Goal: Transaction & Acquisition: Purchase product/service

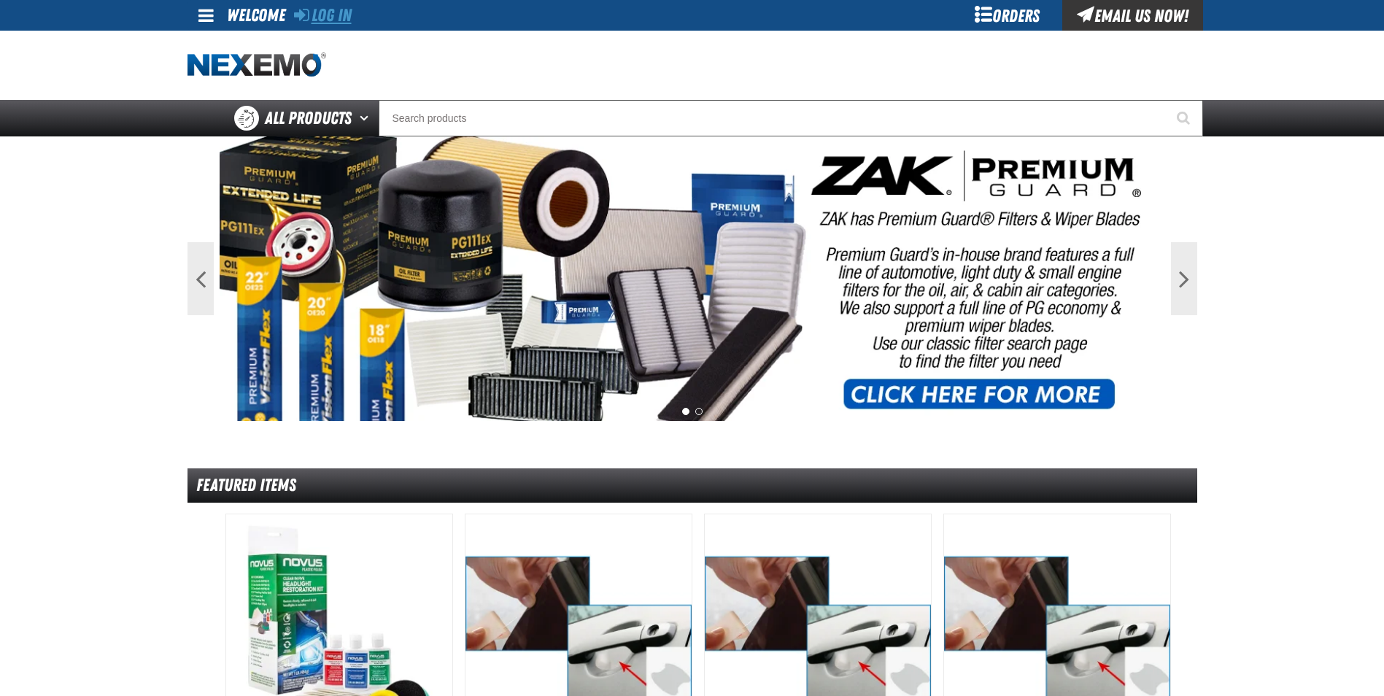
click at [336, 10] on link "Log In" at bounding box center [323, 15] width 58 height 20
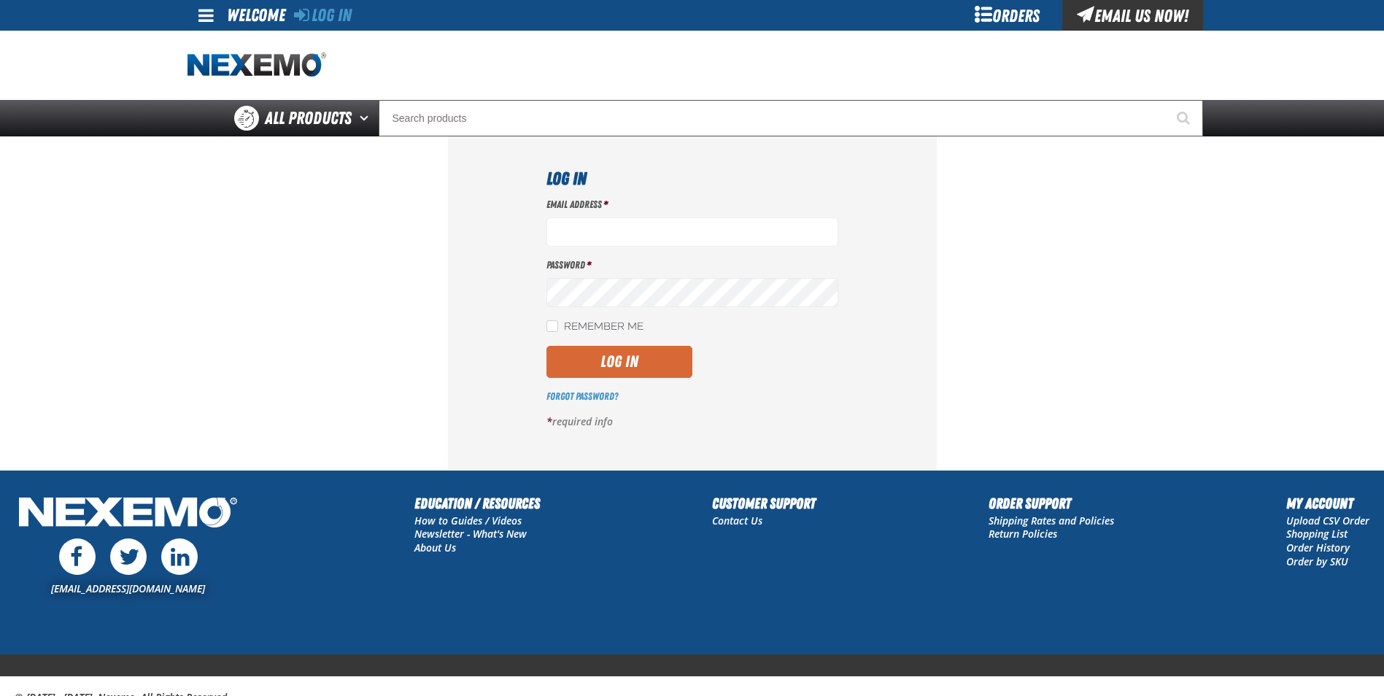
type input "cmuse01@vtaig.com"
click at [589, 366] on button "Log In" at bounding box center [619, 362] width 146 height 32
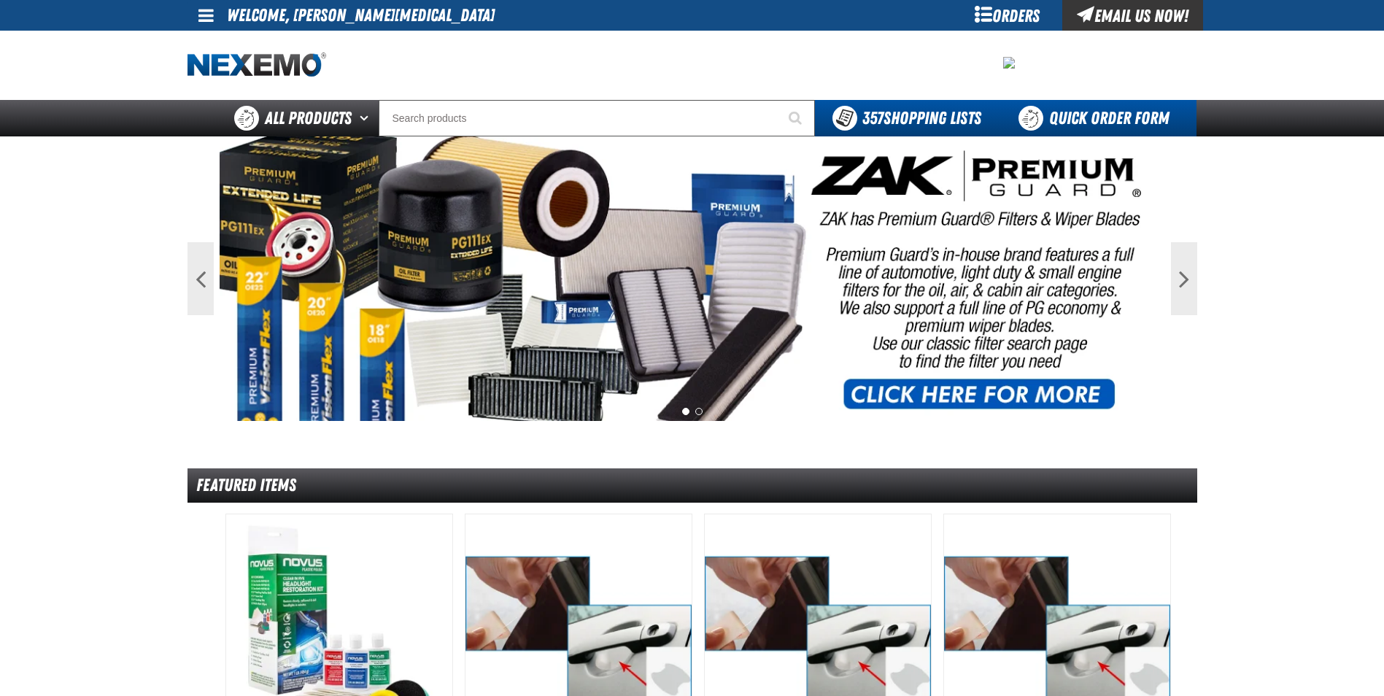
click at [1132, 110] on link "Quick Order Form" at bounding box center [1098, 118] width 198 height 36
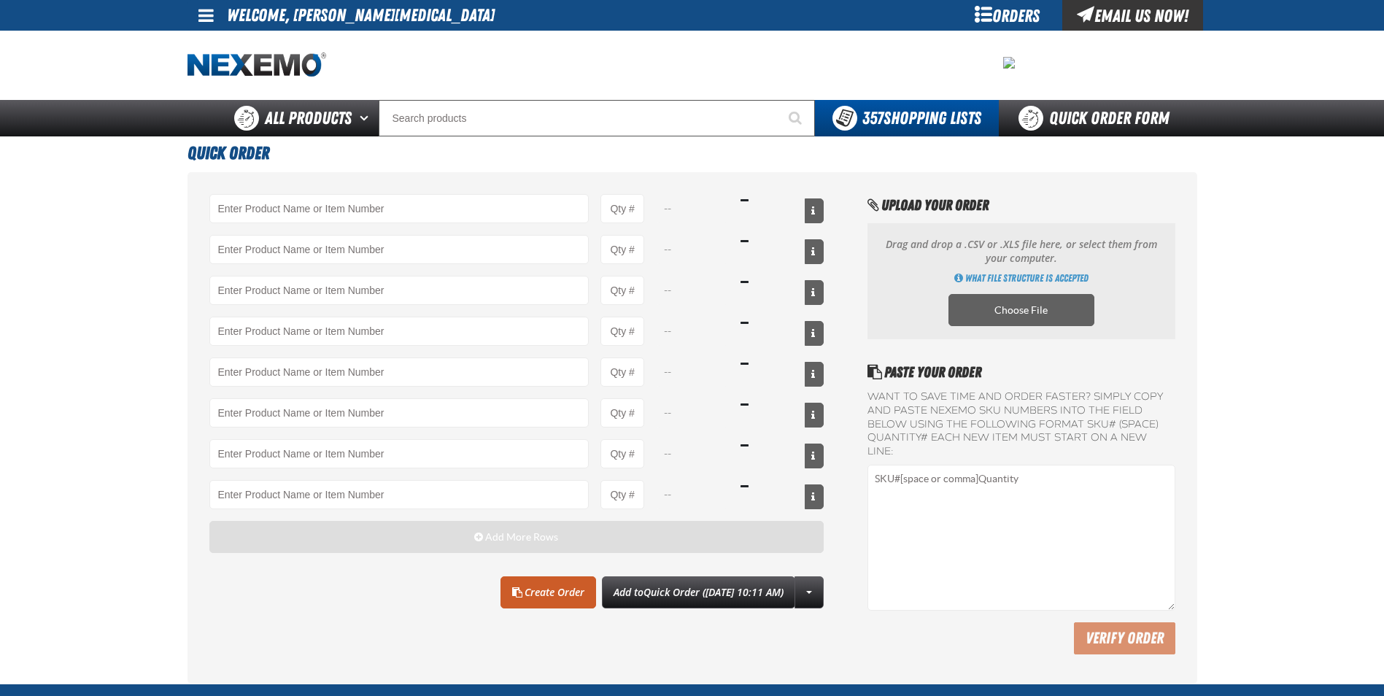
click at [333, 530] on button "Add More Rows" at bounding box center [516, 537] width 615 height 32
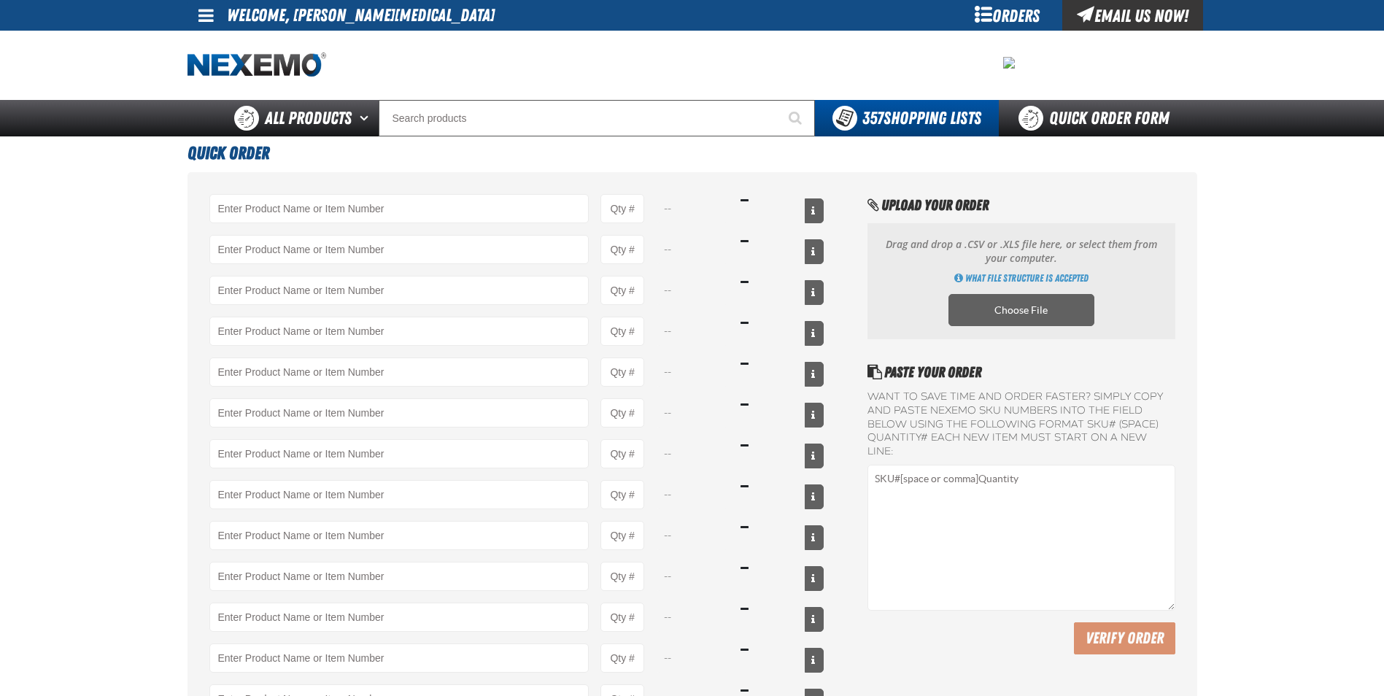
scroll to position [146, 0]
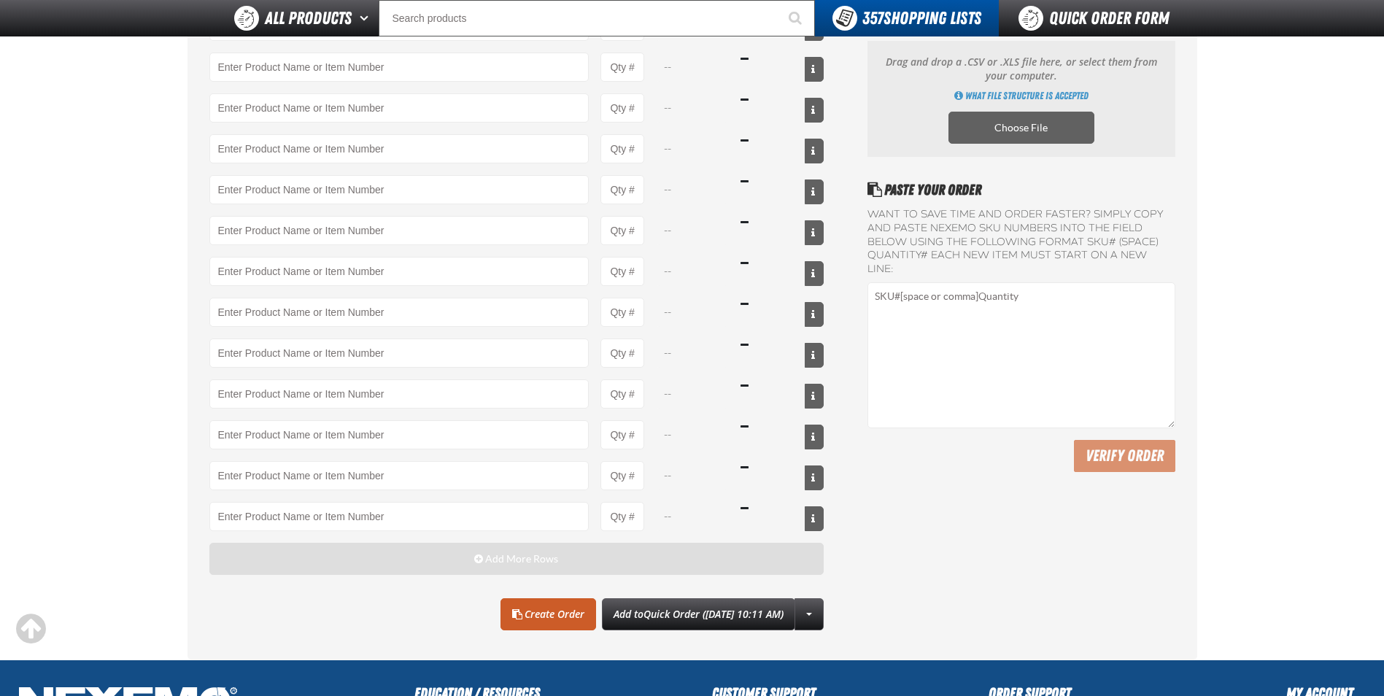
click at [341, 560] on button "Add More Rows" at bounding box center [516, 559] width 615 height 32
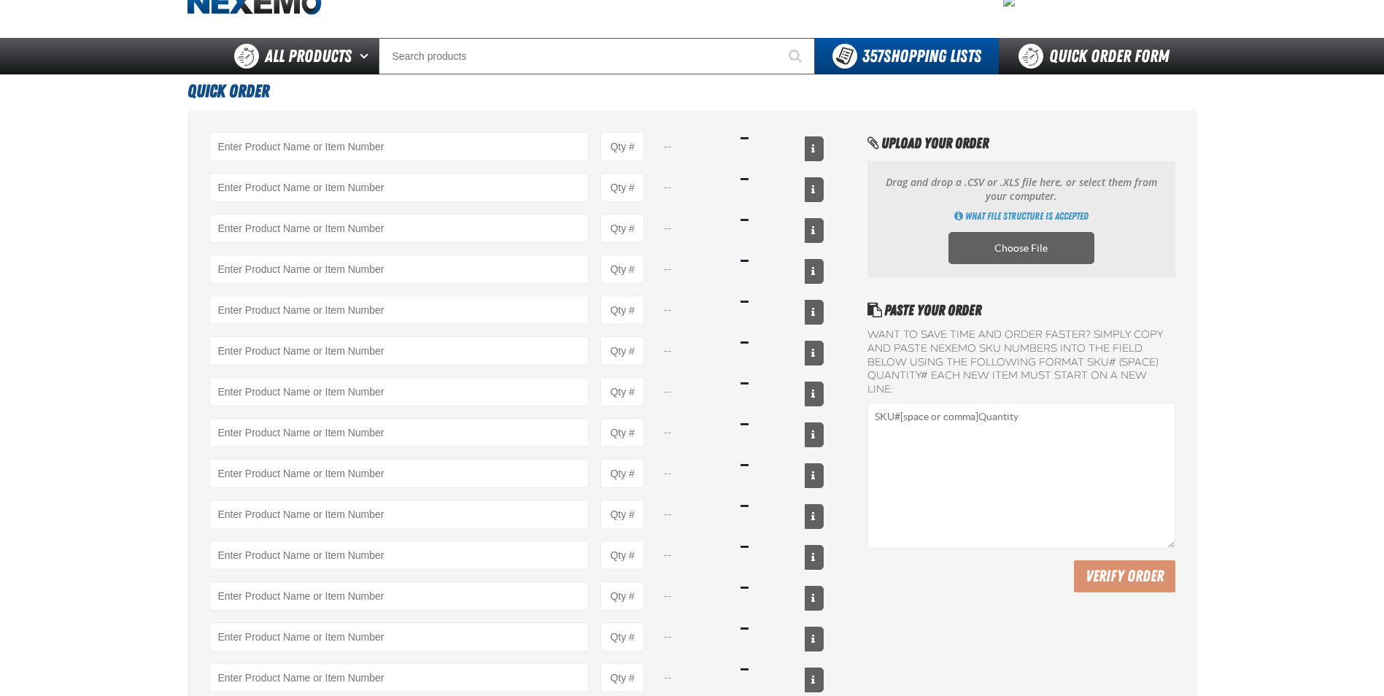
scroll to position [0, 0]
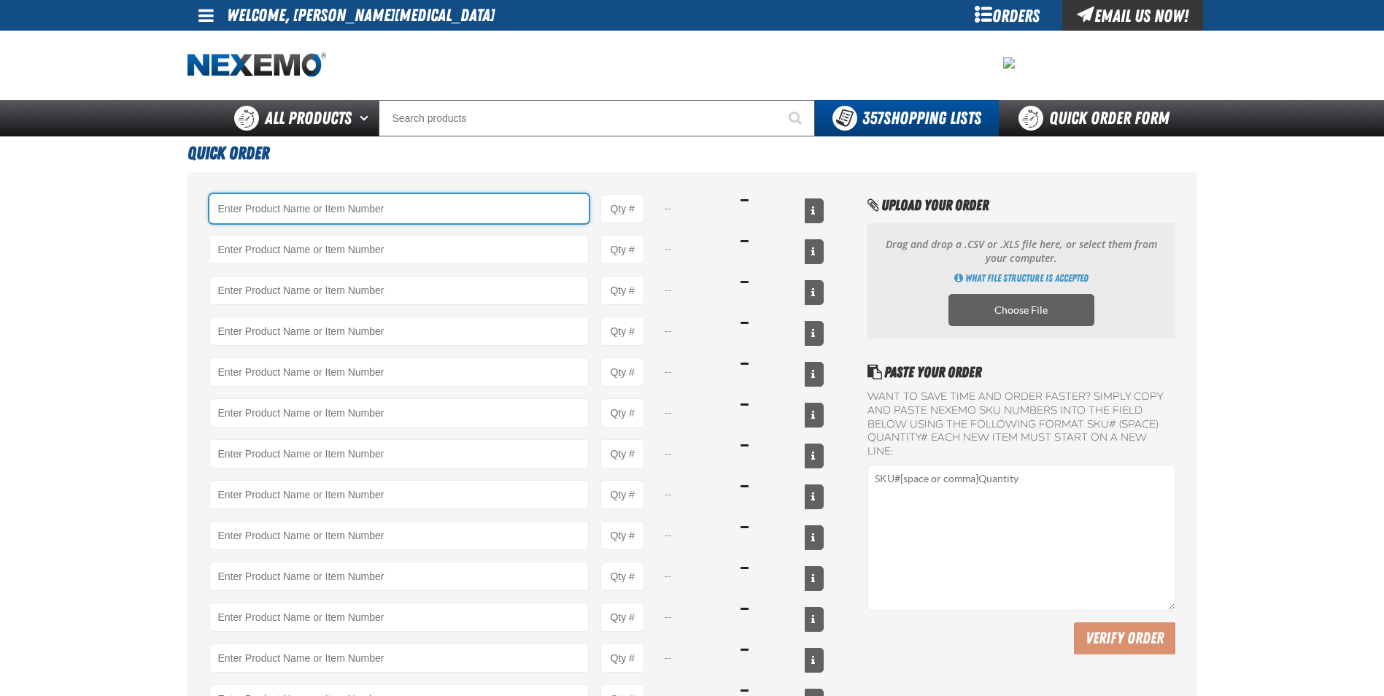
click at [260, 216] on input "Product" at bounding box center [399, 208] width 380 height 29
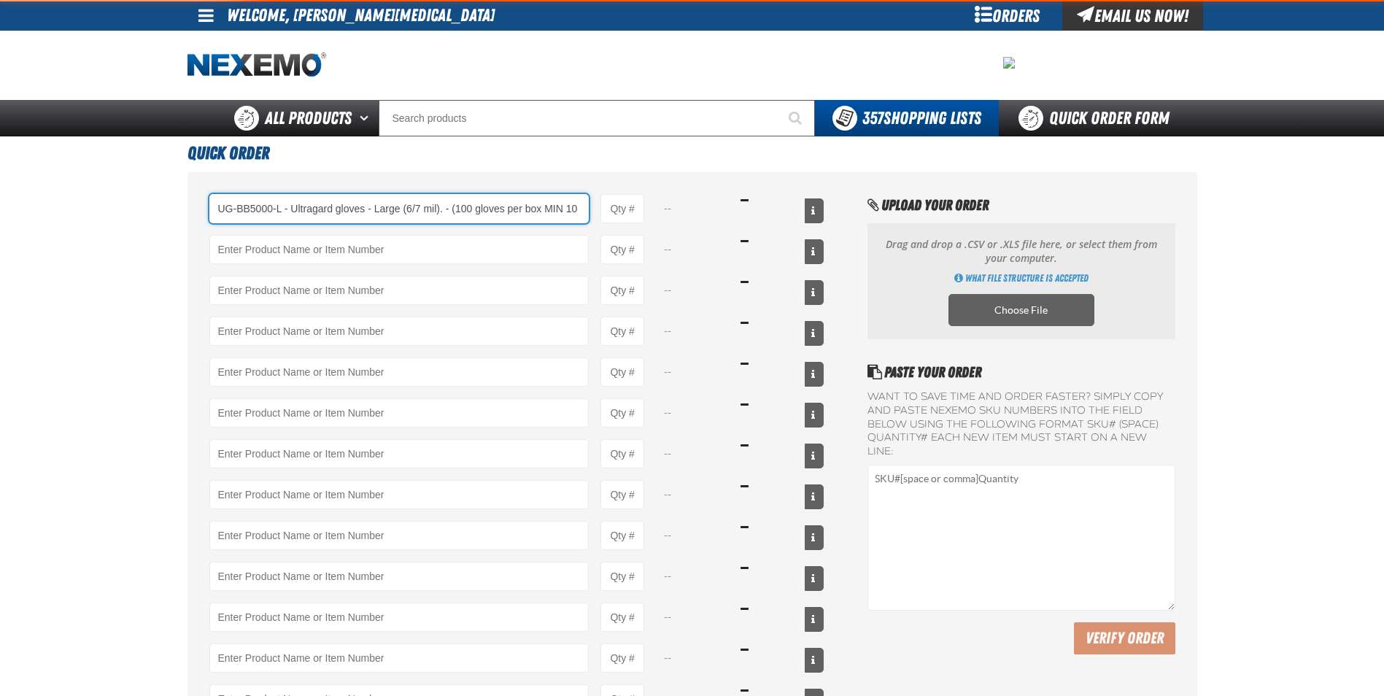
type input "UG-BB5000-L - Ultragard gloves - Large (6/7 mil). - (100 gloves per box MIN 10 …"
type input "1"
select select "box"
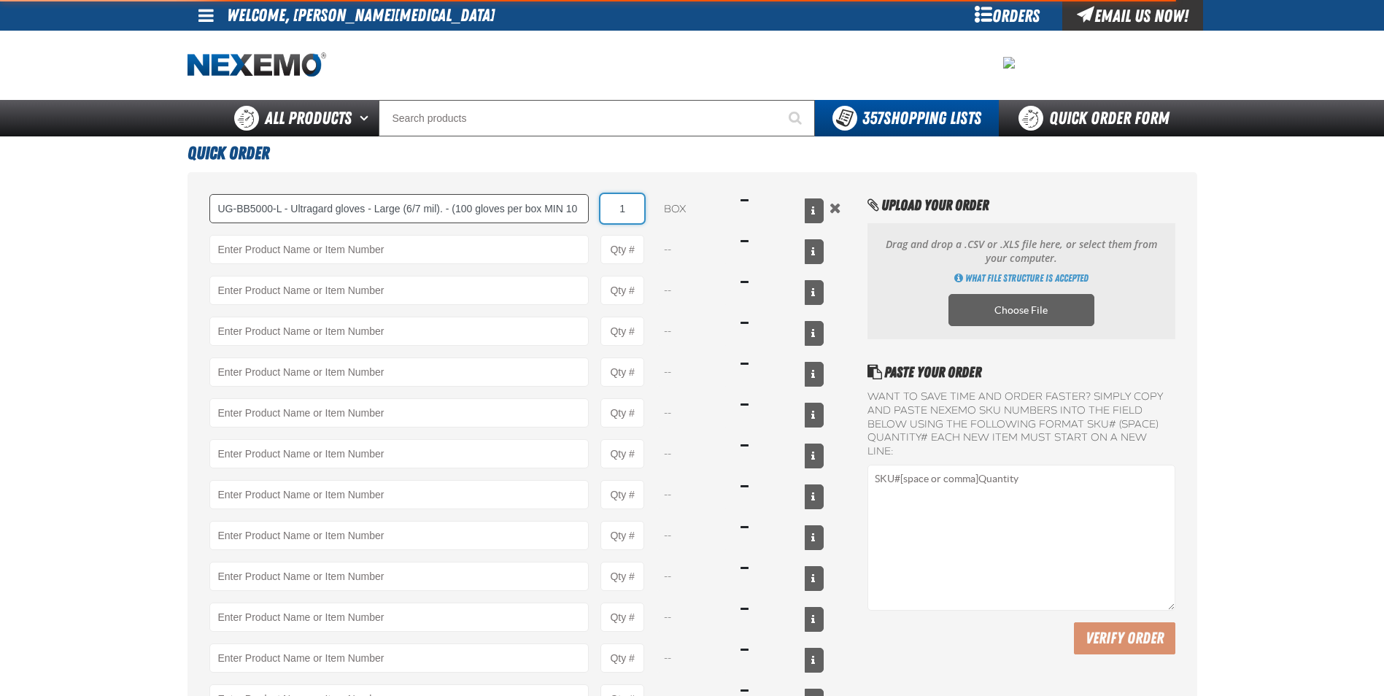
type input "UG-BB5000-L - Ultragard gloves - Large (6/7 mil). - (100 gloves per box MIN 10 …"
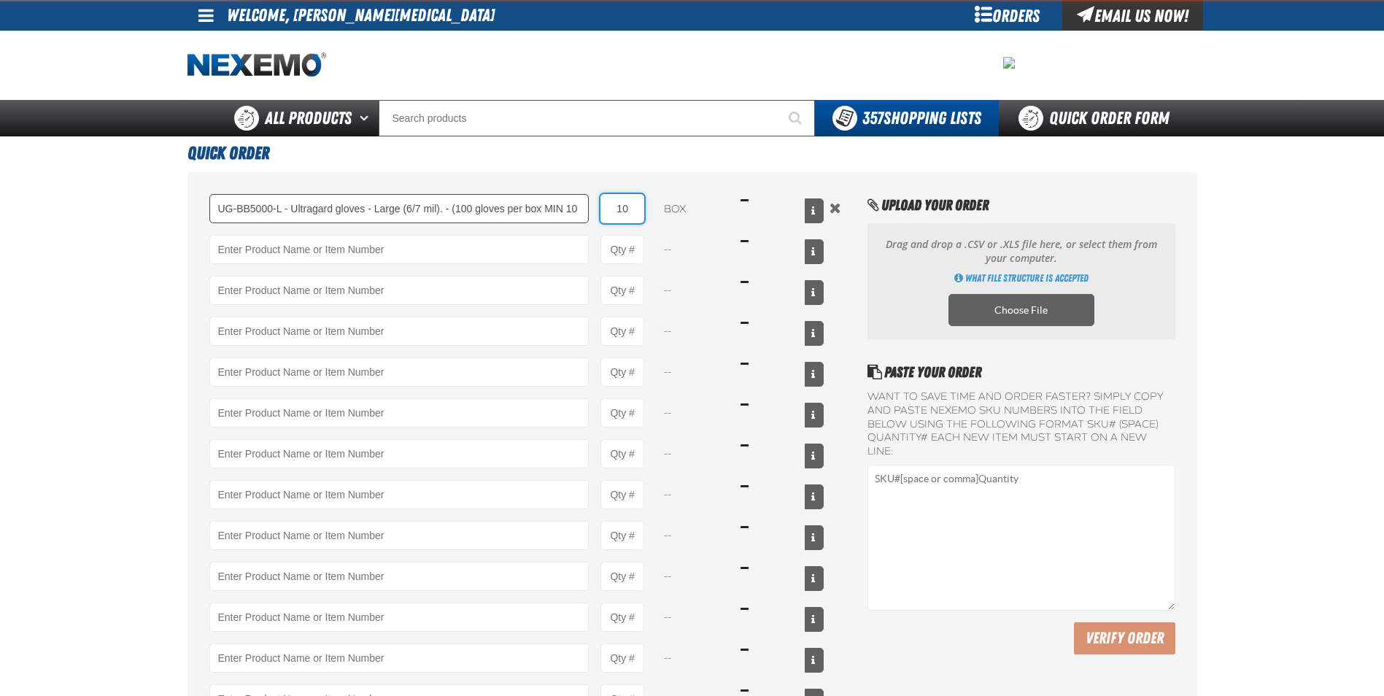
type input "10"
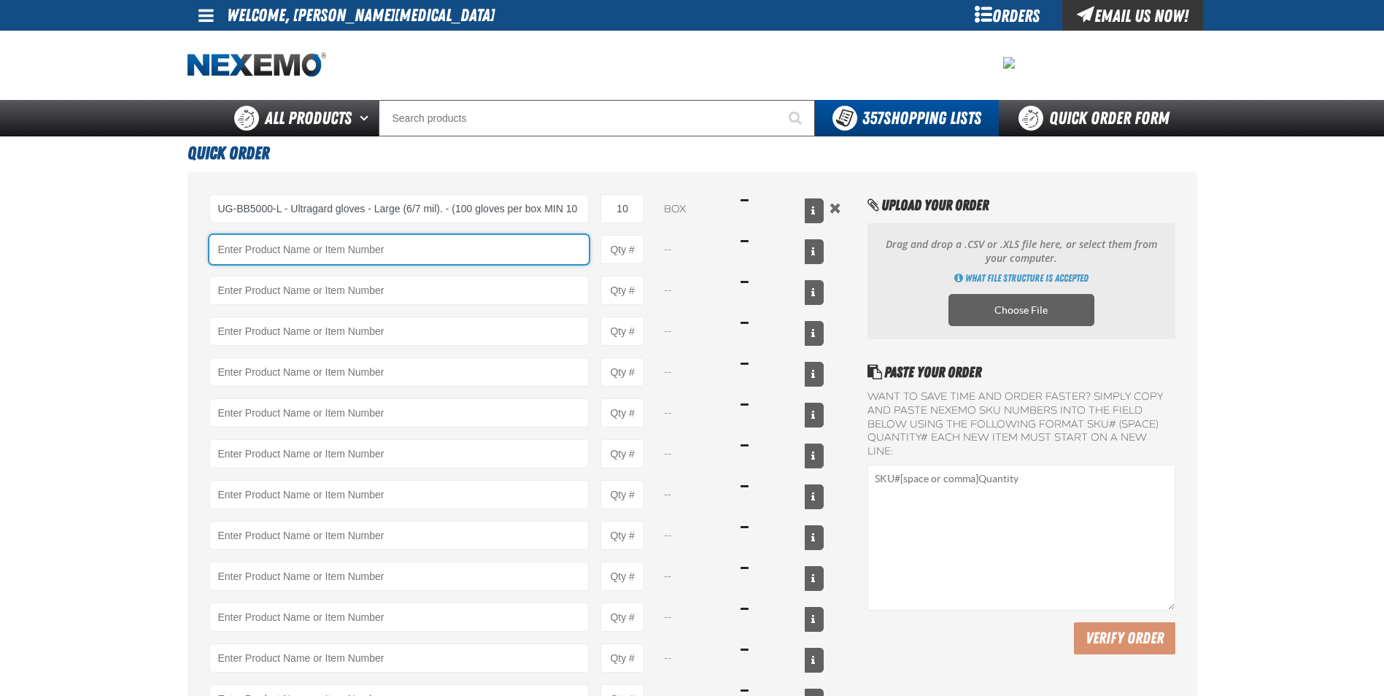
click at [268, 247] on input "Product" at bounding box center [399, 249] width 380 height 29
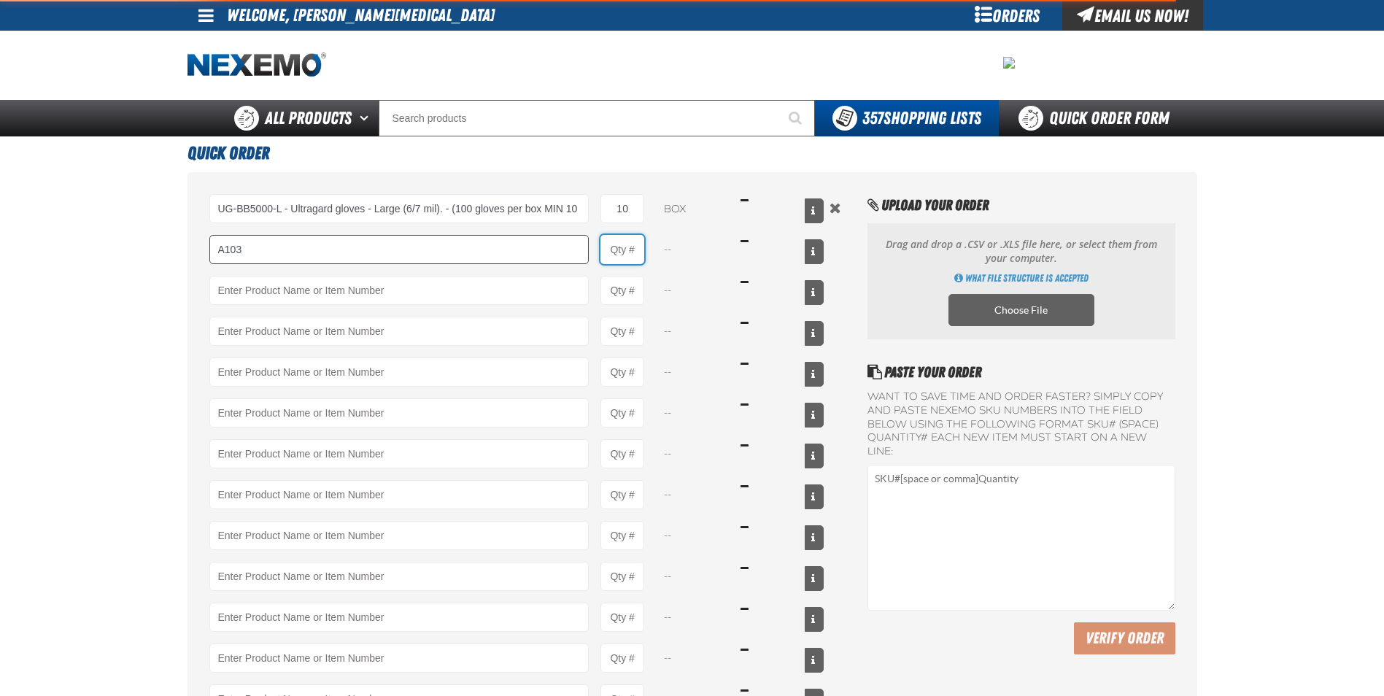
type input "A103 - Throttle Body and Intake Cleaner - ZAK Products"
type input "1"
select select "can"
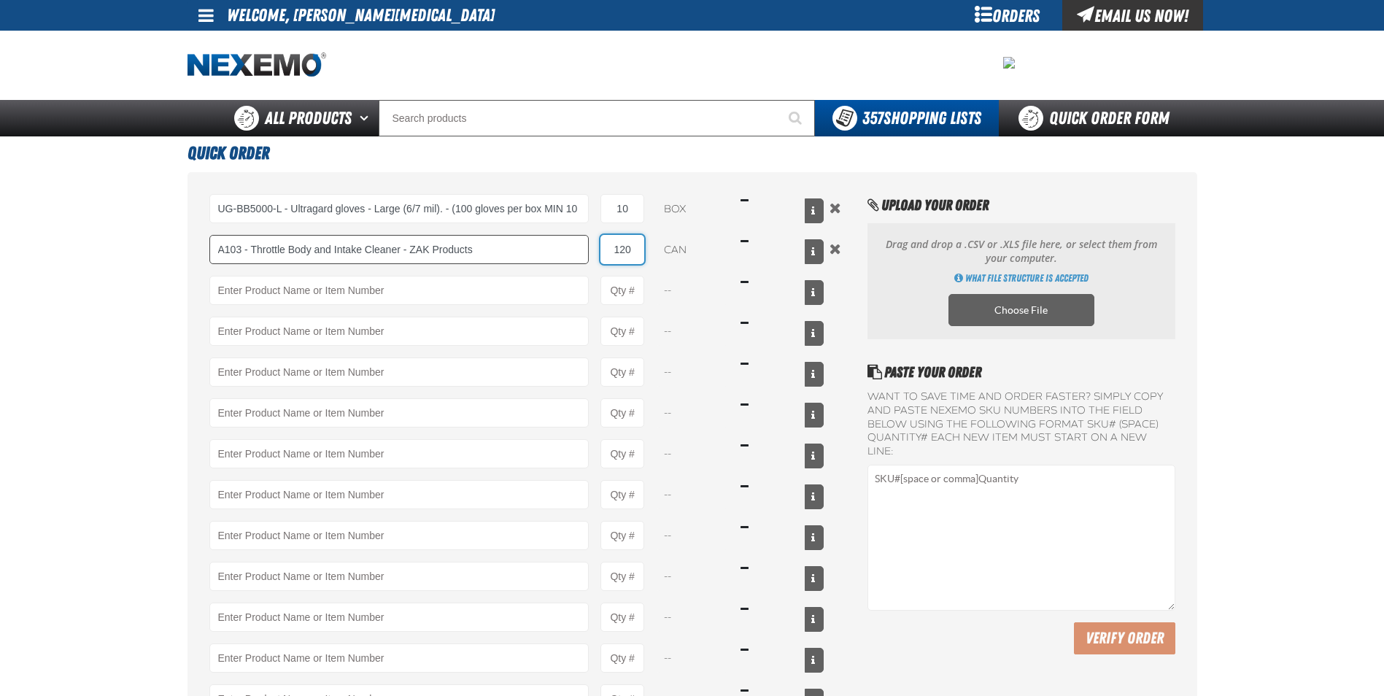
type input "120"
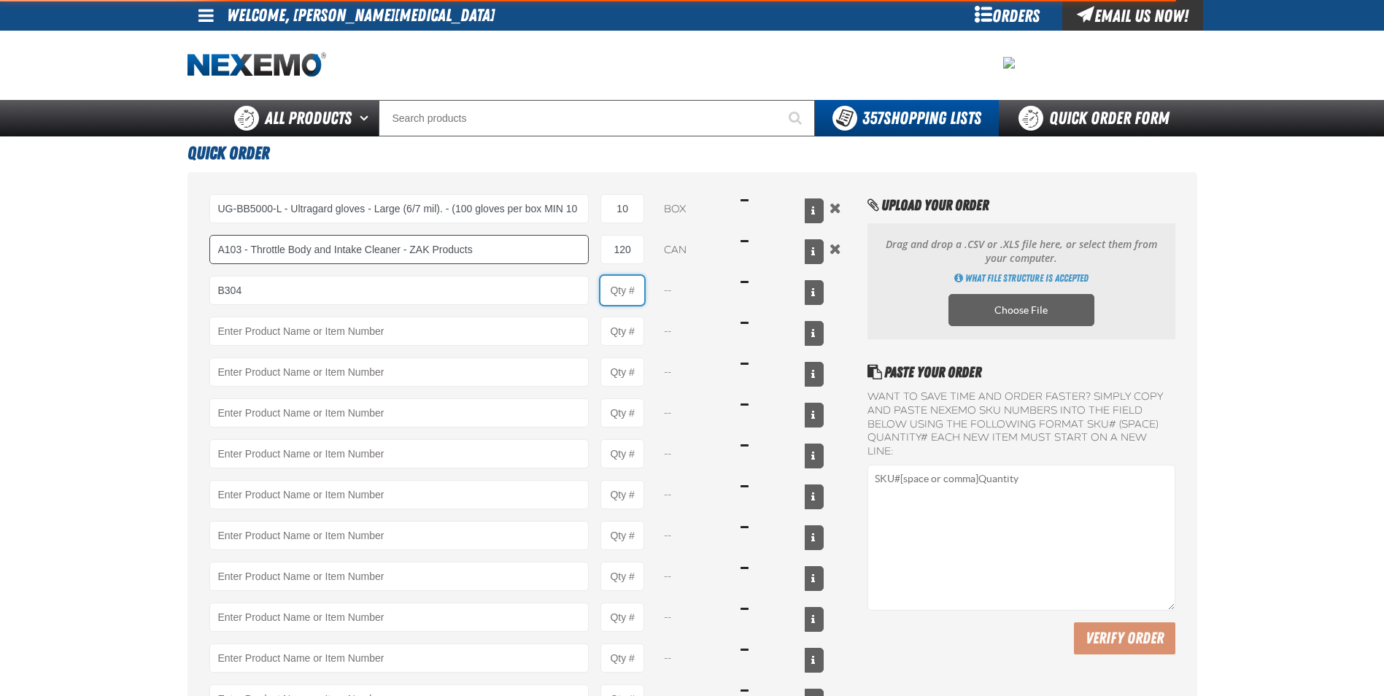
type input "B304 - Battery Service Kit - Cleaner &amp; Protector with Anti-Corrosion Pads -…"
type input "1"
select select "kit"
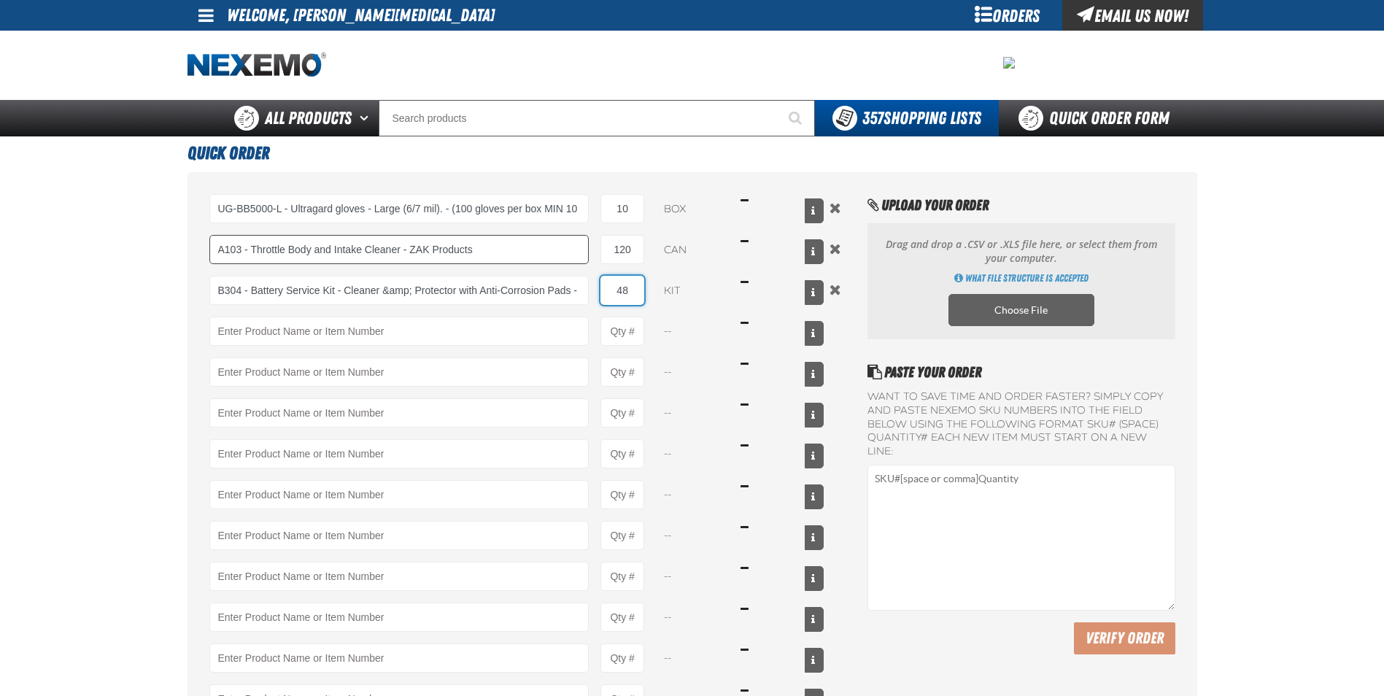
type input "48"
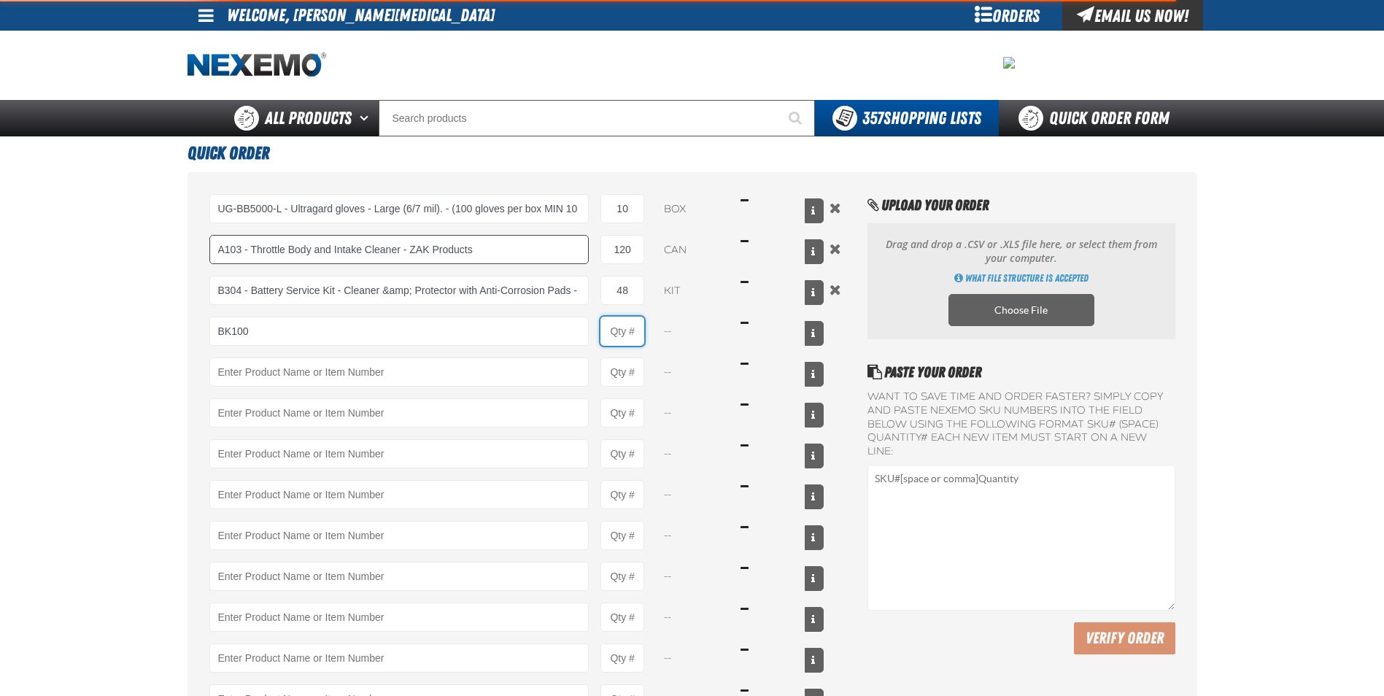
type input "BK100 - DOT 3 Brake Fluid Exchange Formula - 32 Ounce - ZAK Products"
type input "1"
select select "bottle"
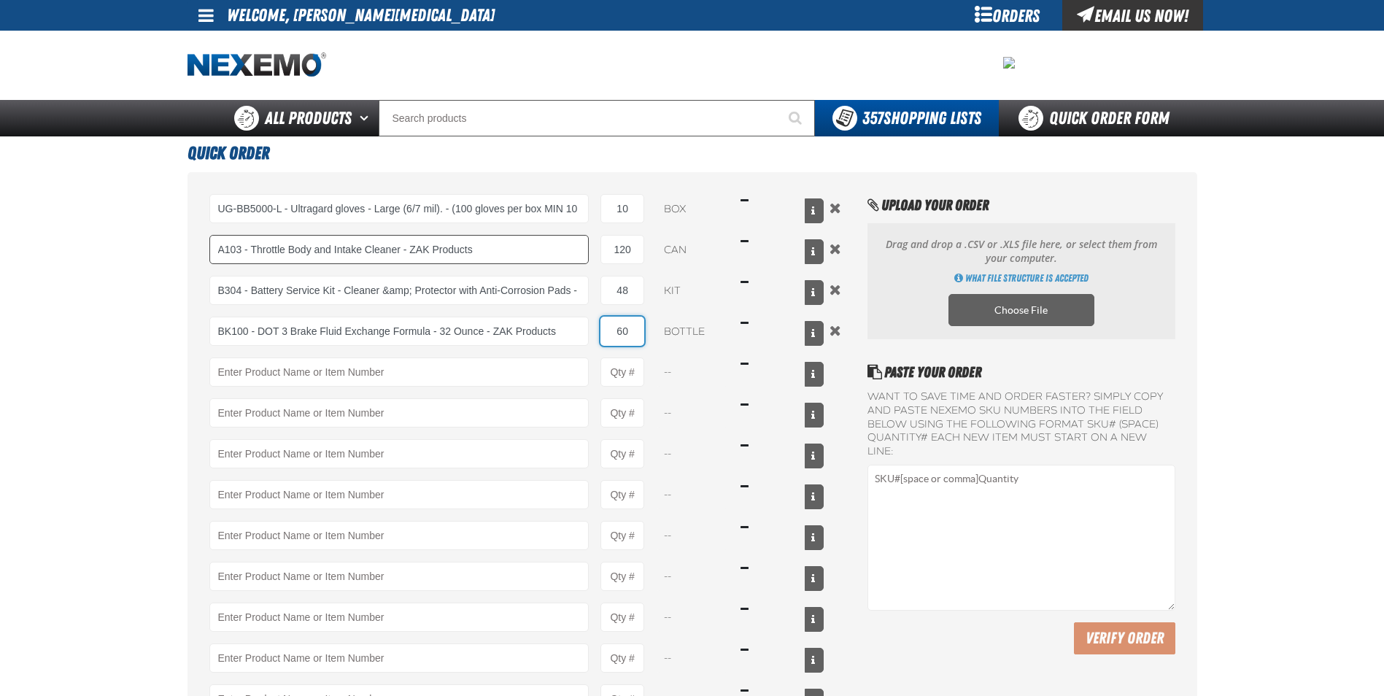
type input "60"
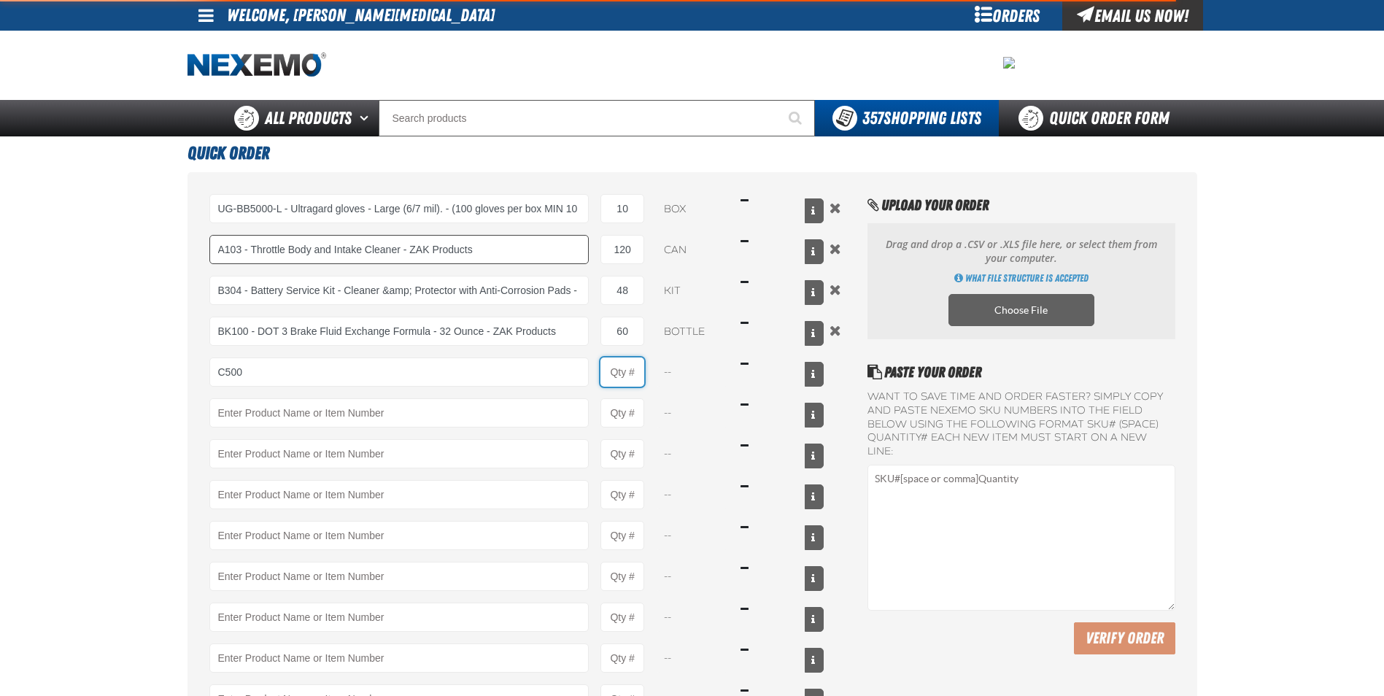
type input "C500 - Synthetic Engine Oil Booster - ZAK Products"
type input "1"
select select "bottle"
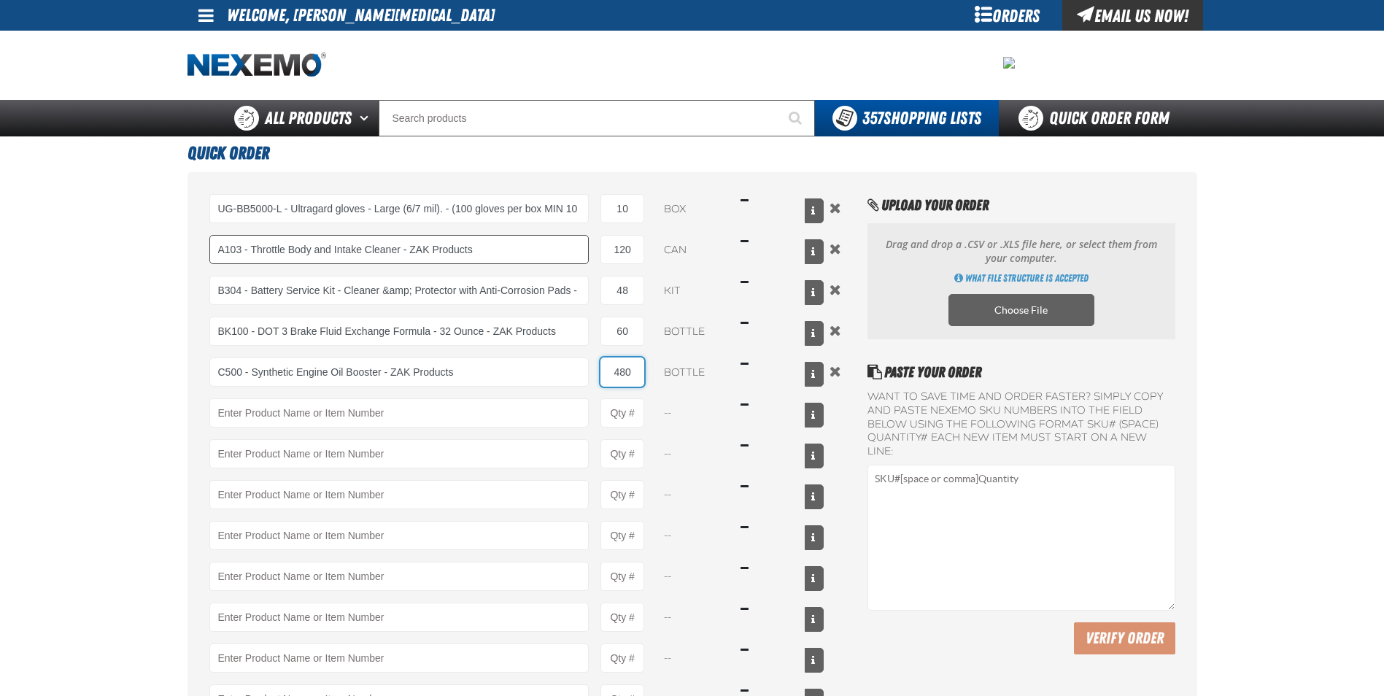
type input "480"
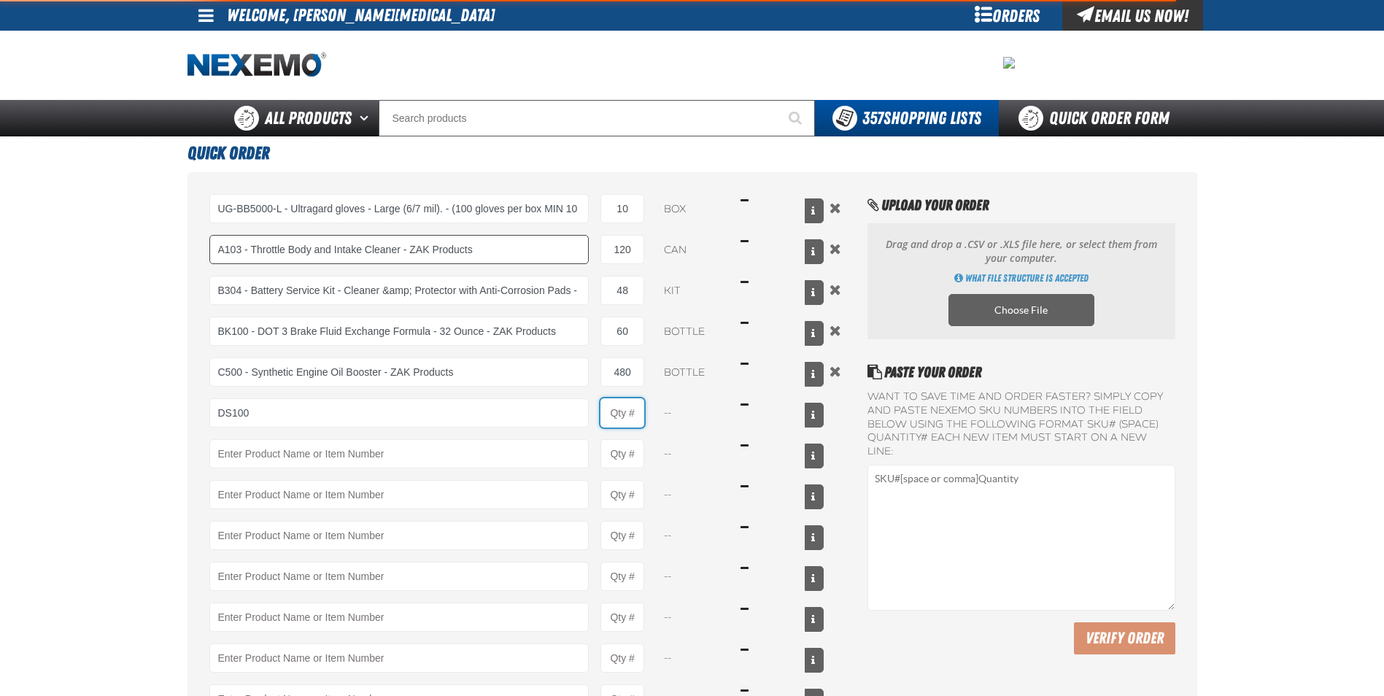
type input "DS100 - Differential Supplement - ZAK Products"
type input "1"
select select "bottle"
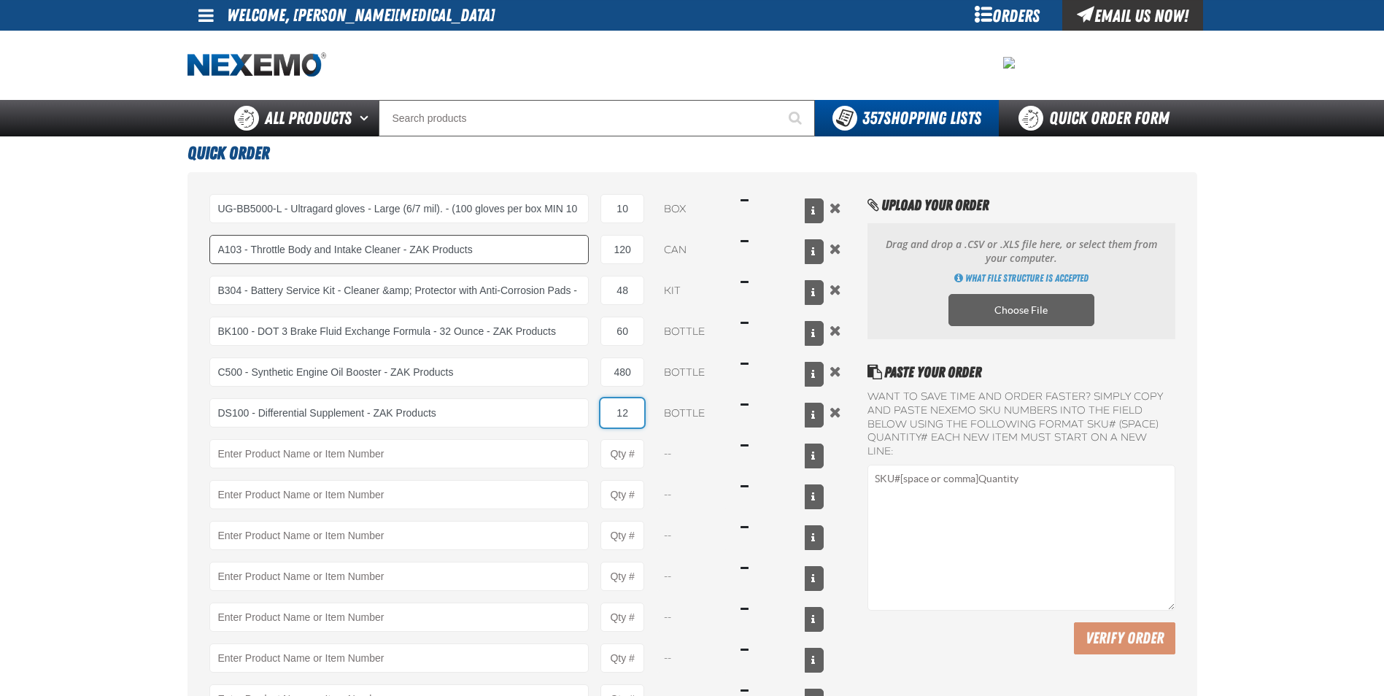
type input "12"
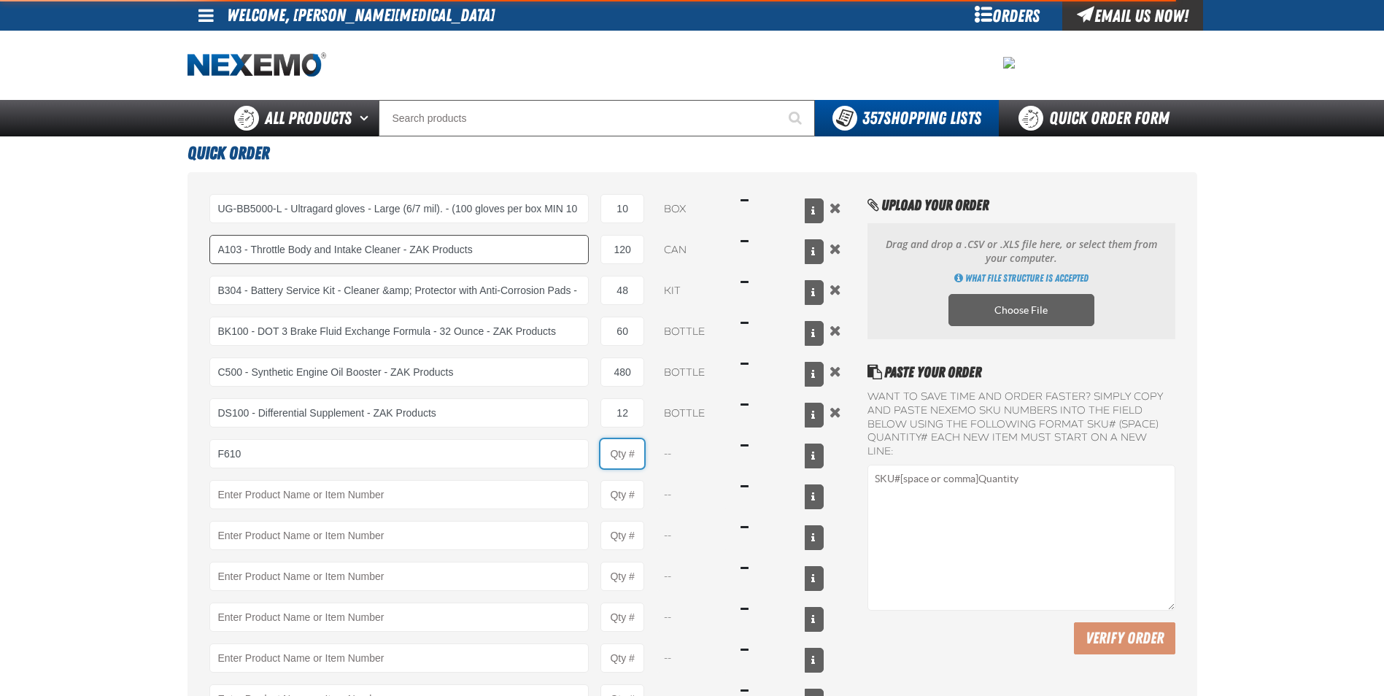
type input "F610 - Z-Tech - ZAK Products"
type input "1"
select select "bottle"
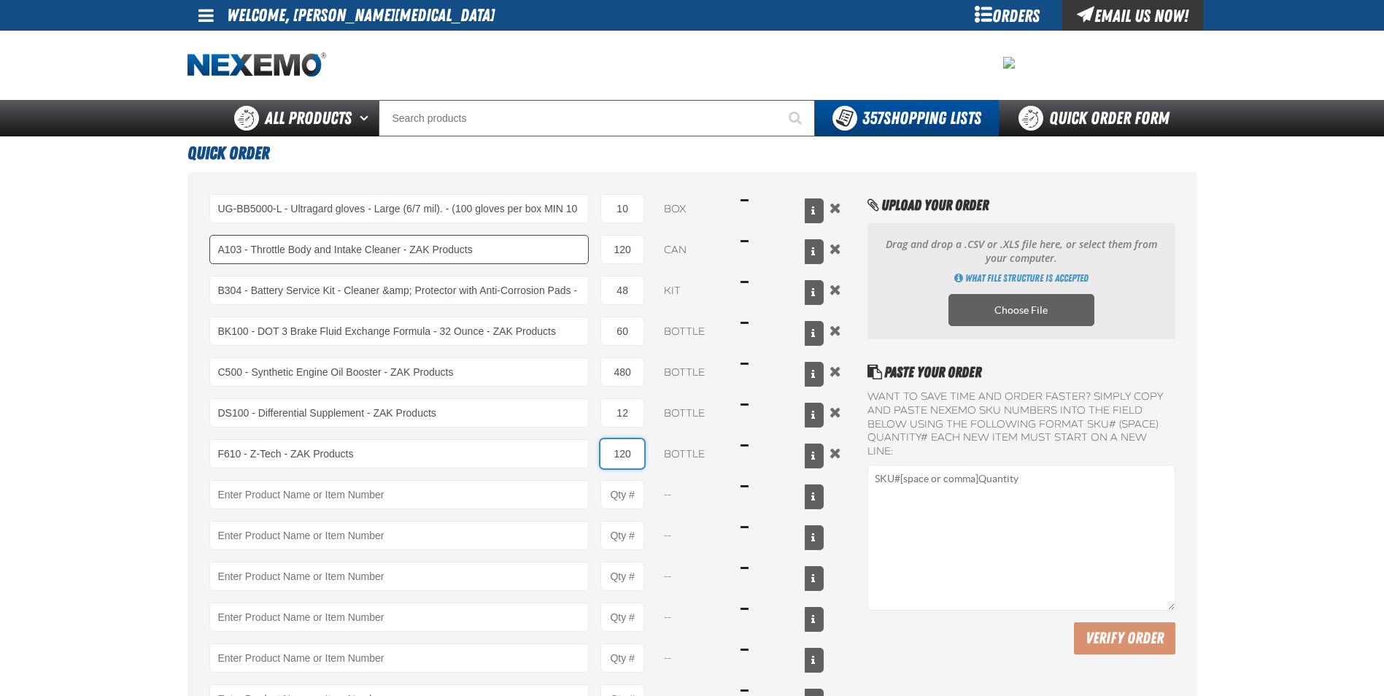
type input "120"
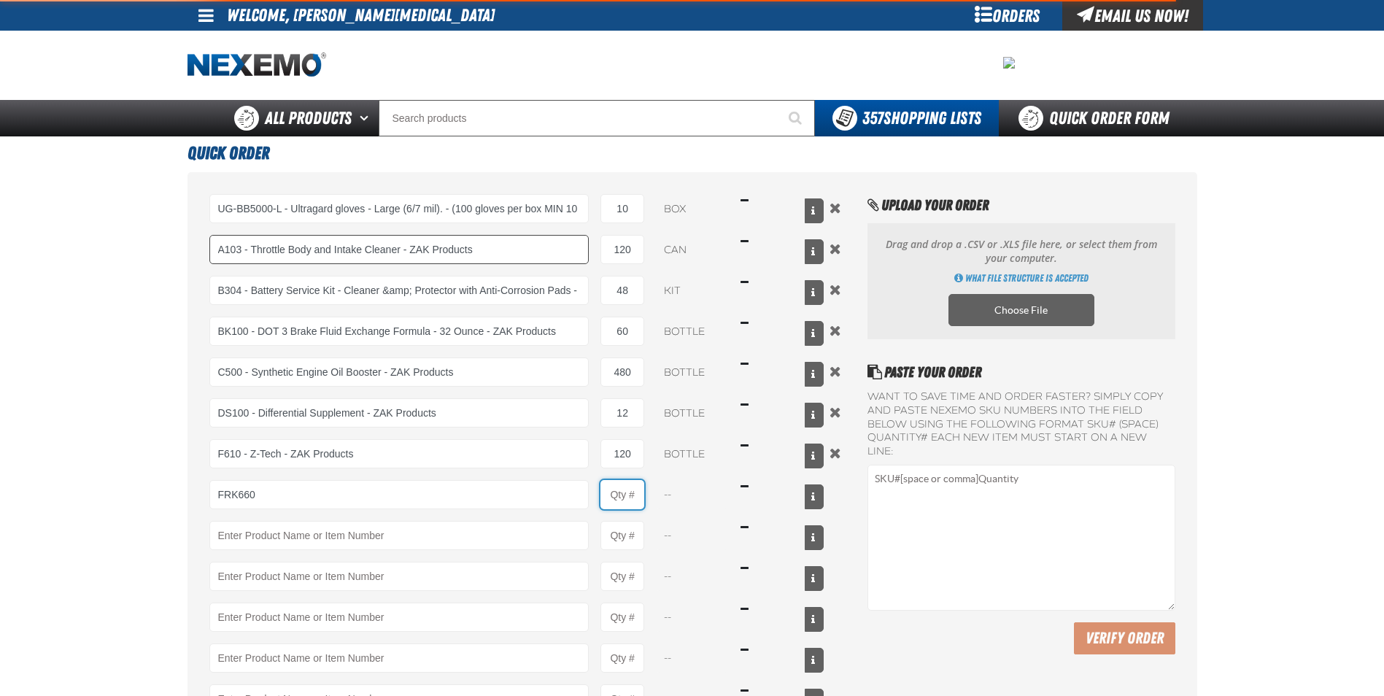
type input "FRK660 - Fuel Rail Induction Kit - ZAK Products"
type input "1"
select select "kit"
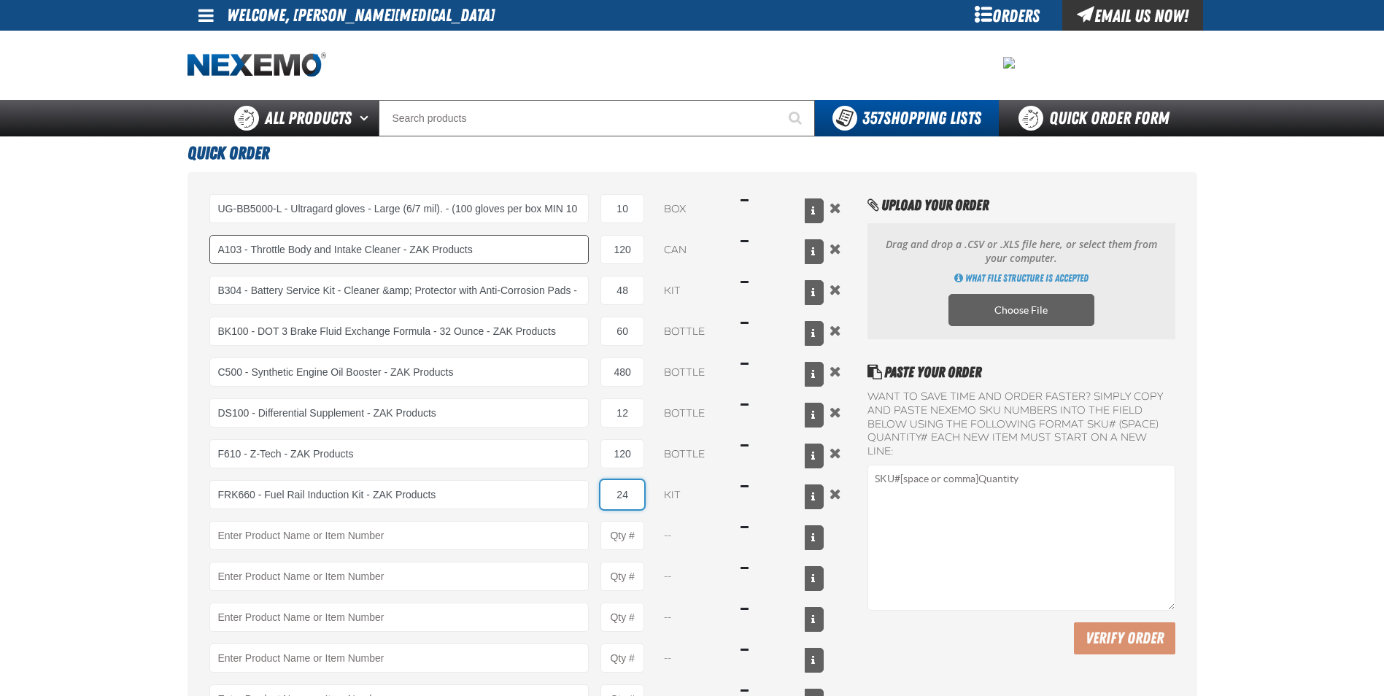
type input "24"
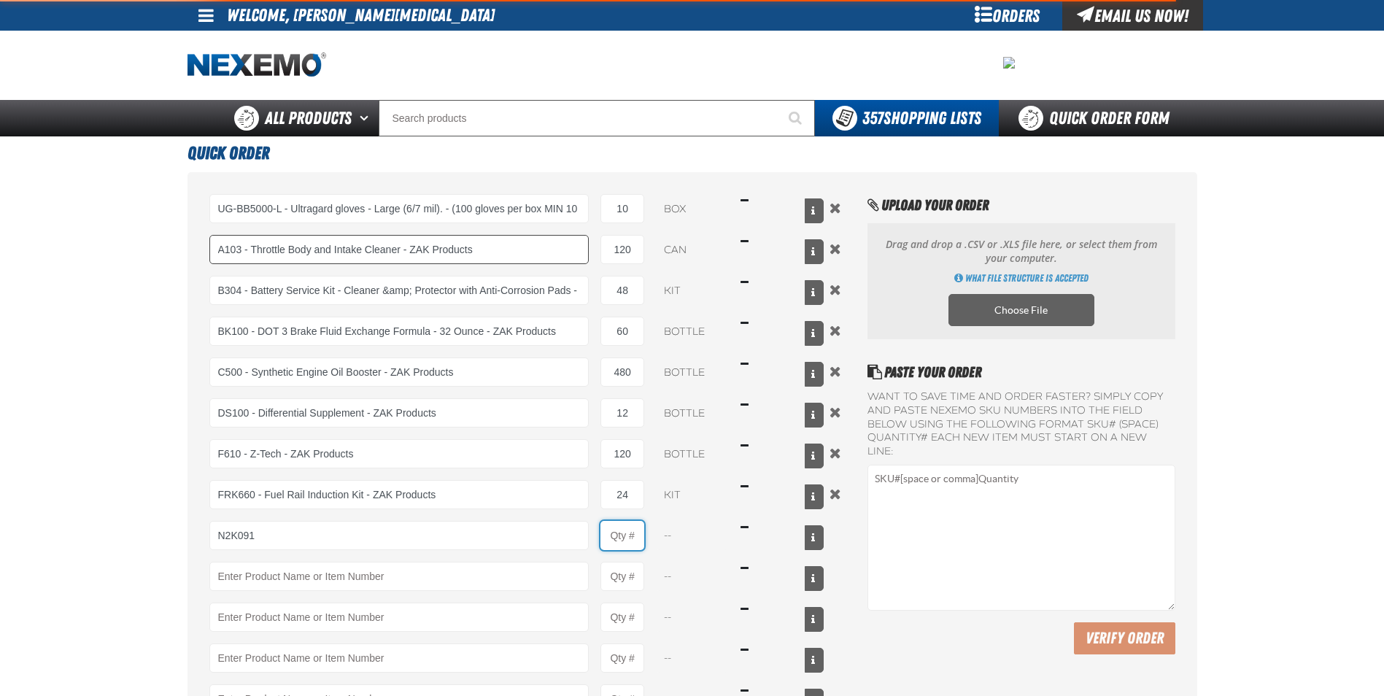
type input "N2K091 - N2 Nitrogen Installation Kits"
type input "1"
select select "kit"
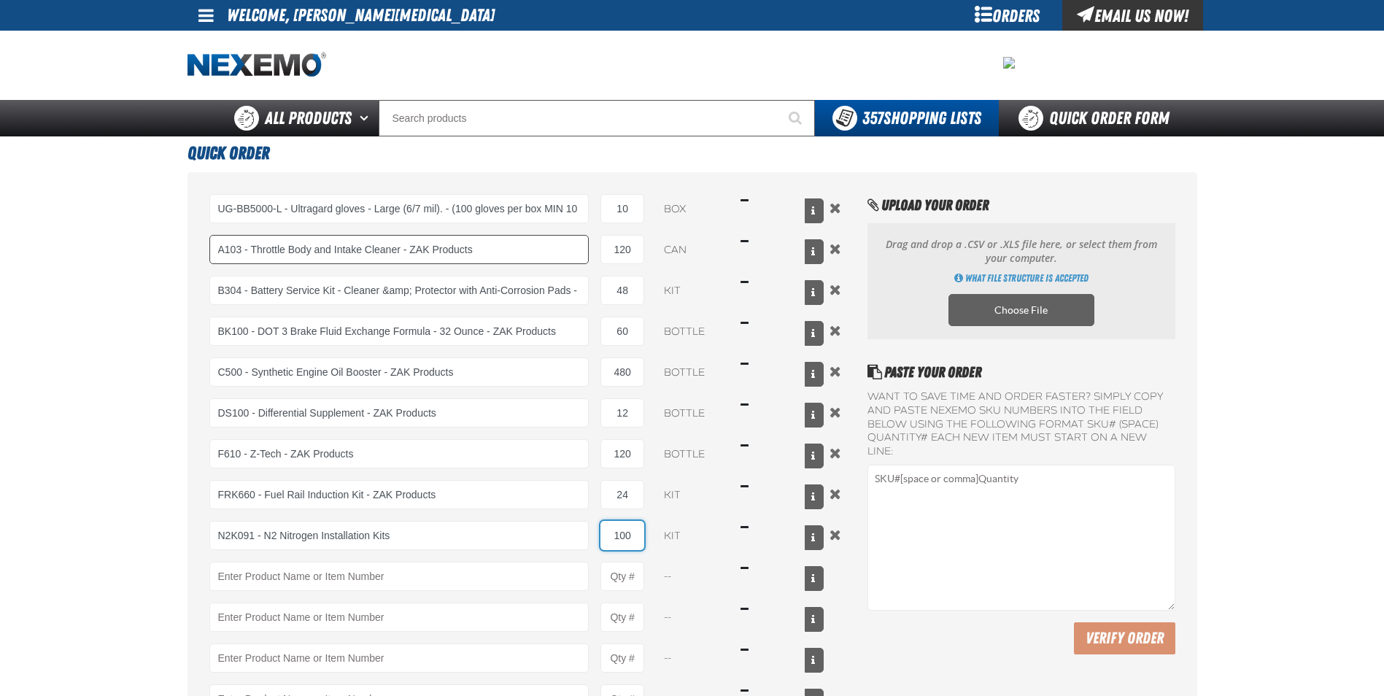
type input "100"
type input "RK222 - Universal Cooling System Service Kit - ZAK Products"
type input "1"
select select "kit"
type input "60"
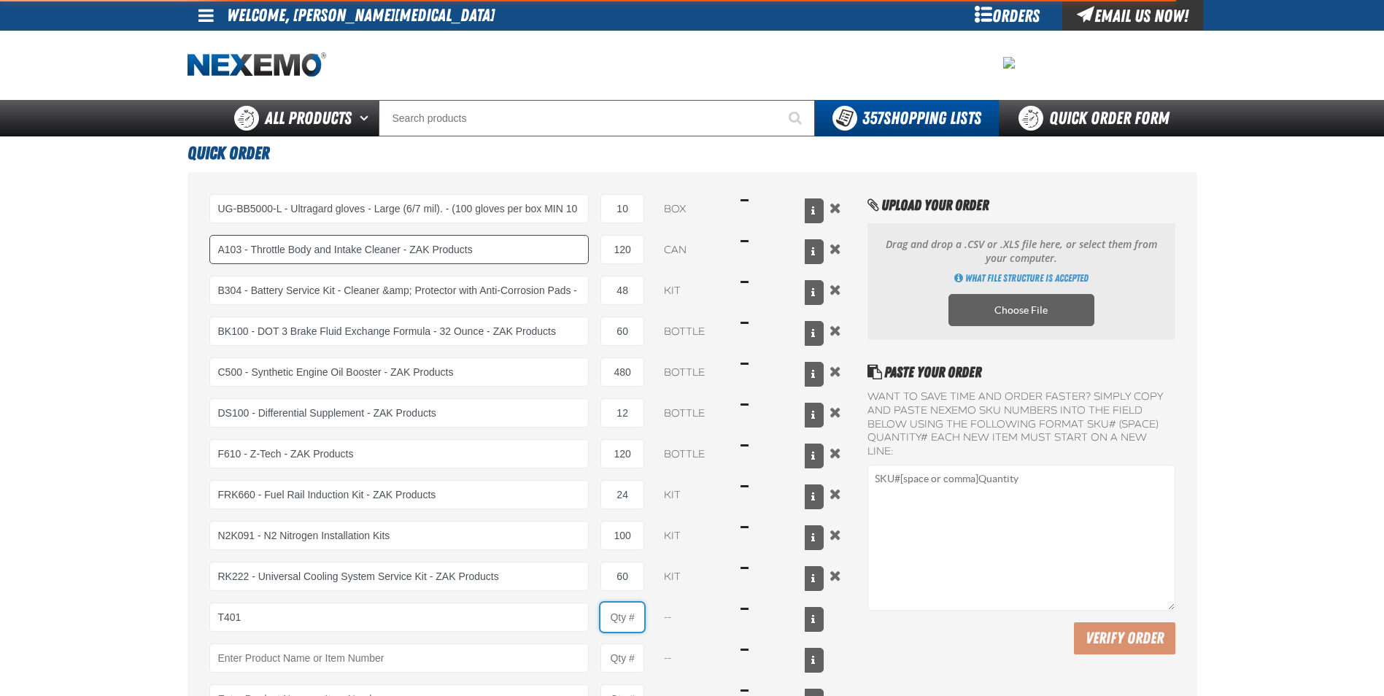
type input "T401 - Automatic Transmission Conditioner - ZAK Products"
type input "1"
select select "bottle"
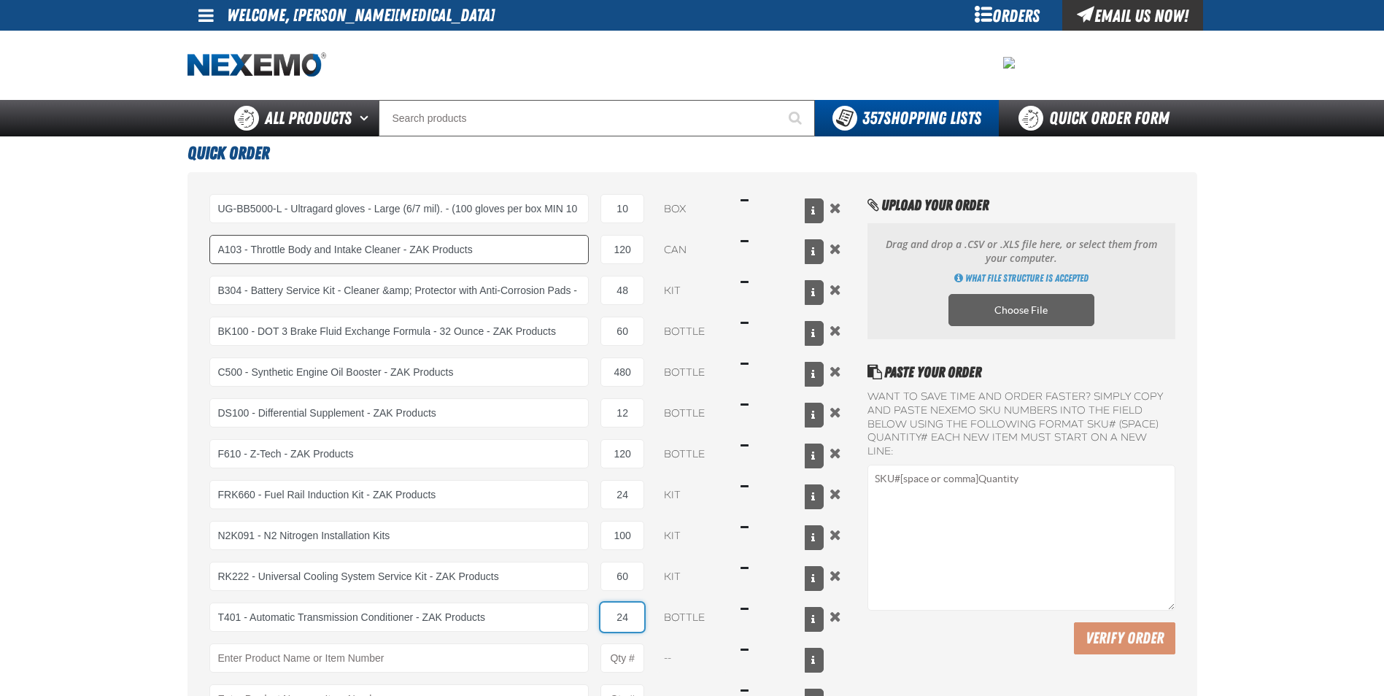
type input "24"
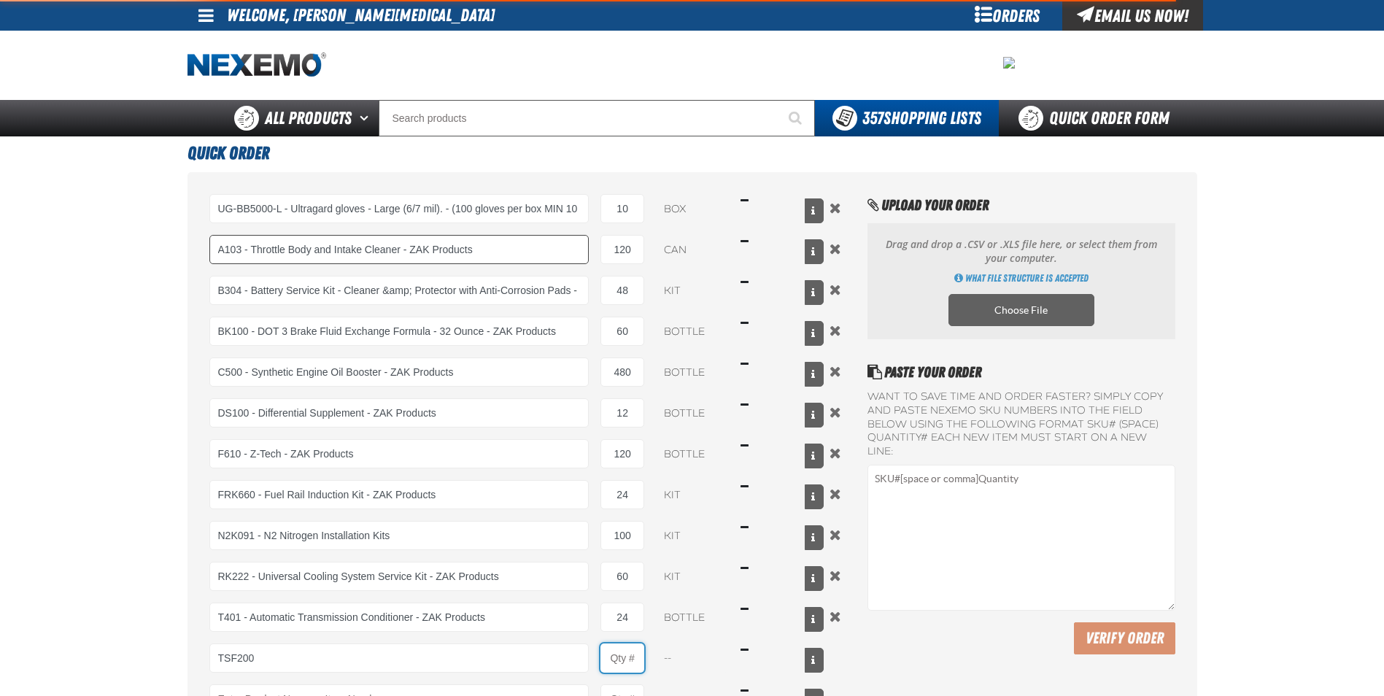
type input "TSF200 - 2-Step GDI Intake Cleaning Service"
type input "1"
select select "kit"
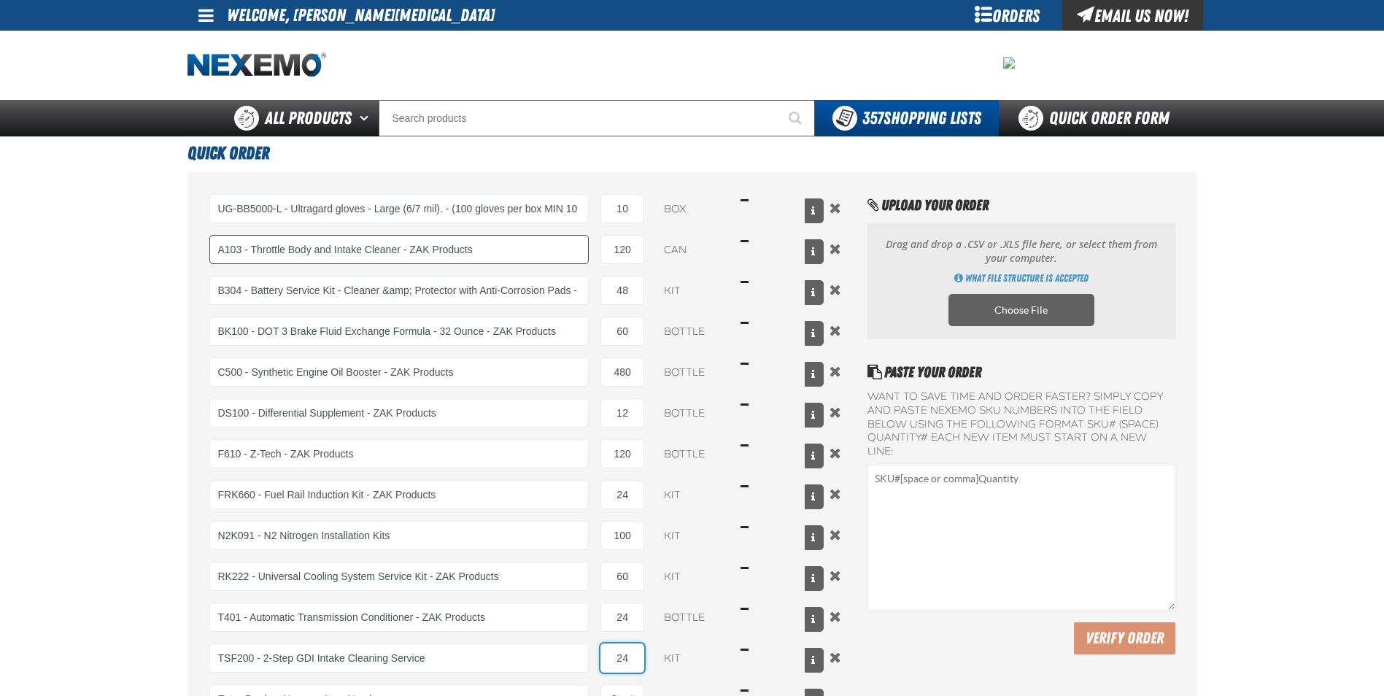
type input "24"
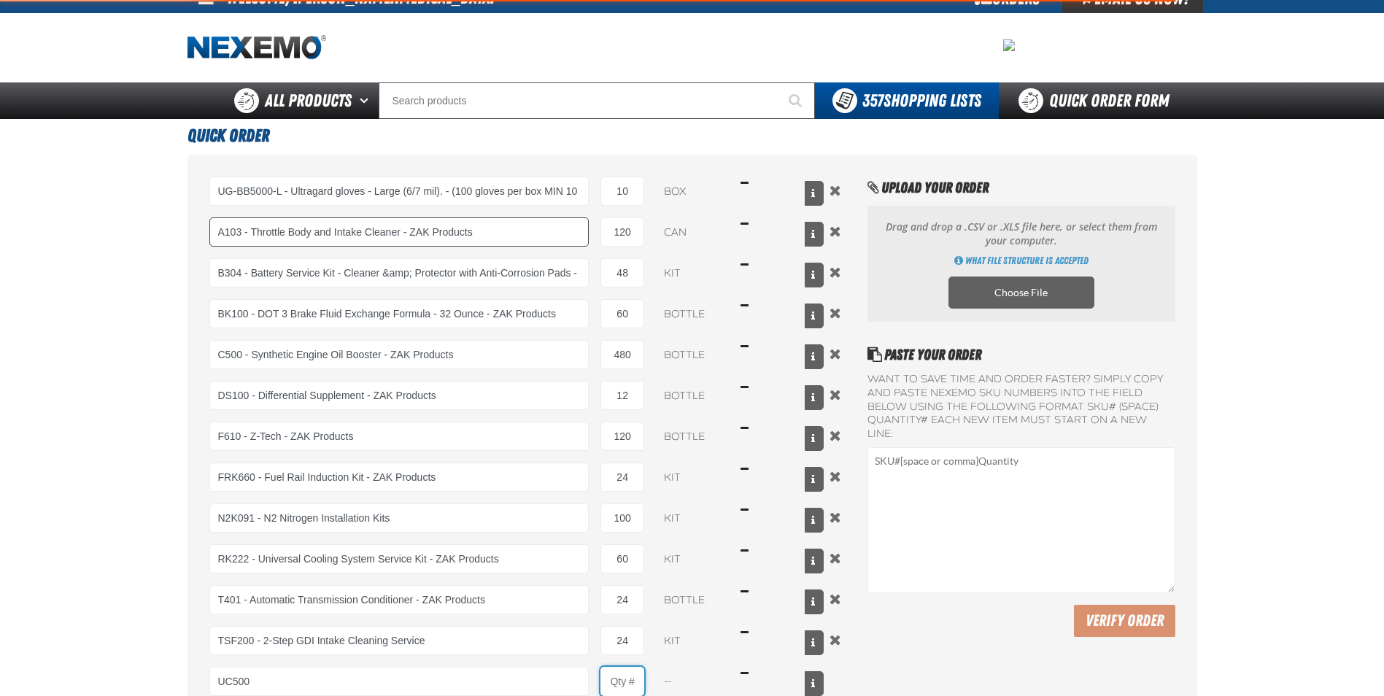
type input "UC500 - Performance Used Car Kit - ZAK Products"
type input "1"
select select "kit"
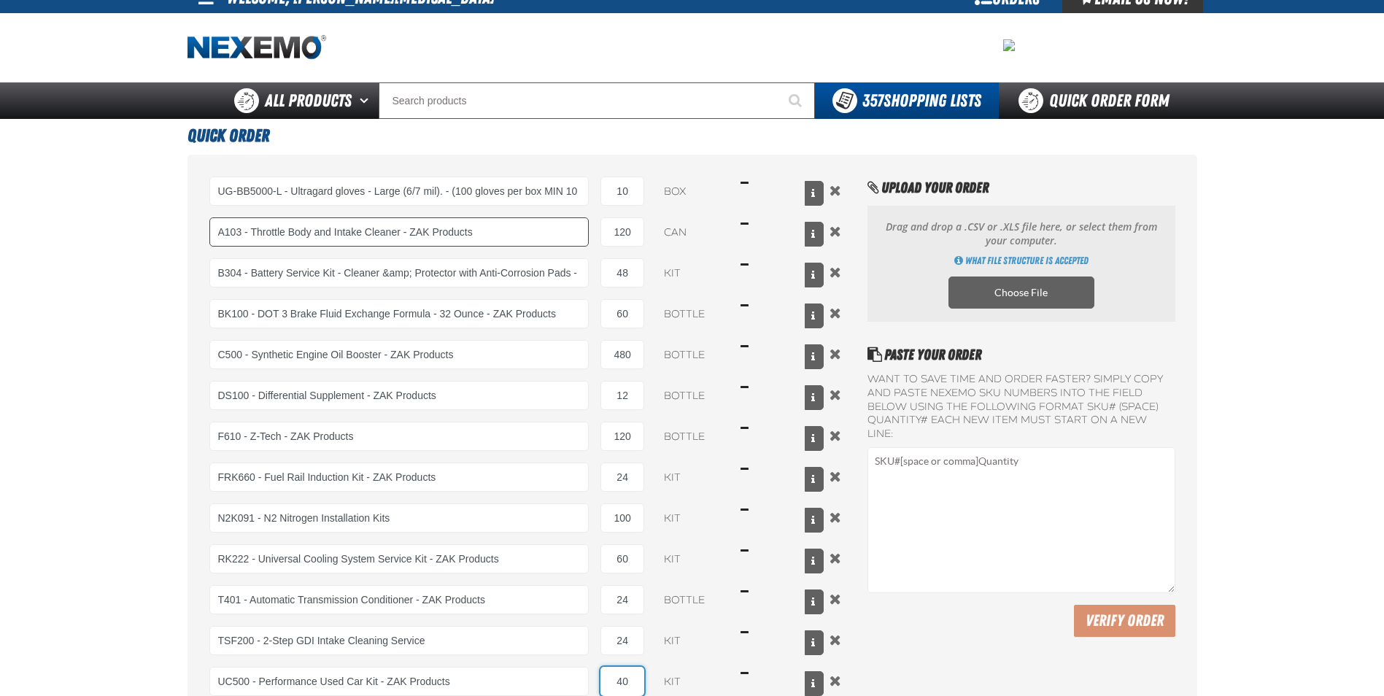
type input "40"
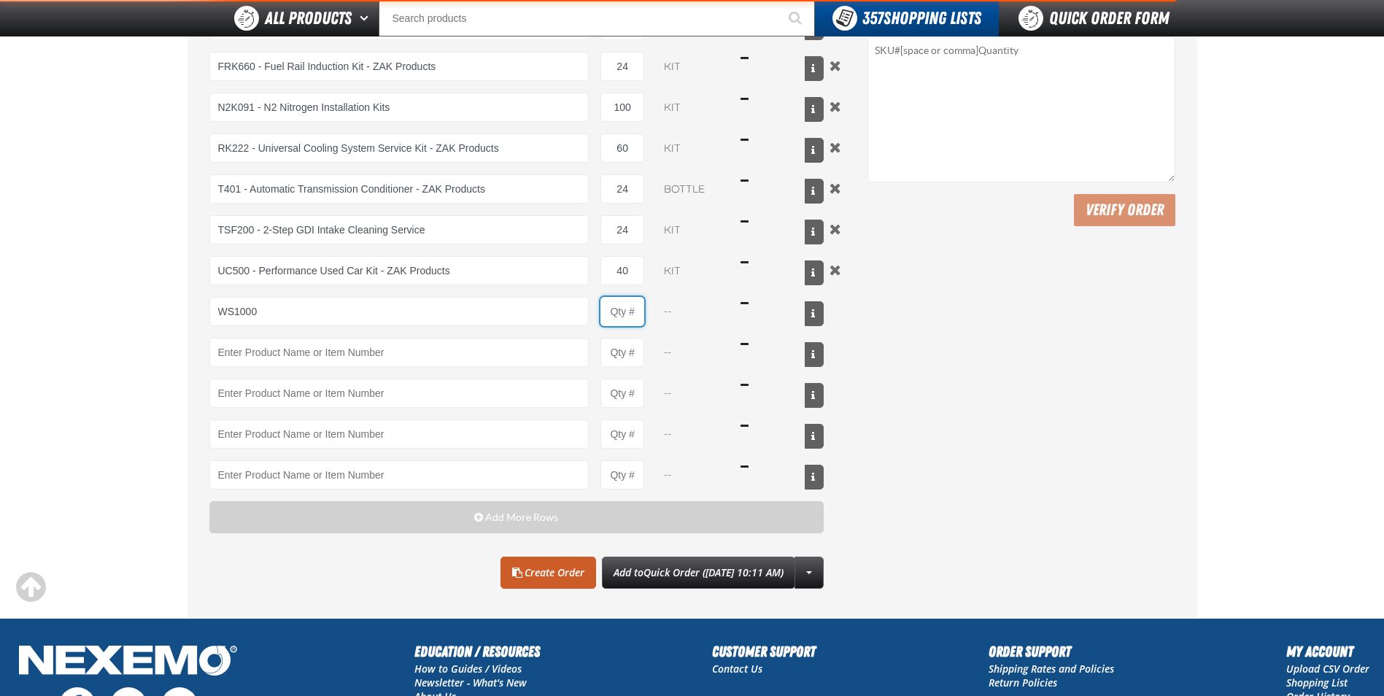
type input "WS1000 - World Standard Performance Transmission Fluid - ZAK Products"
type input "1"
select select "bottle"
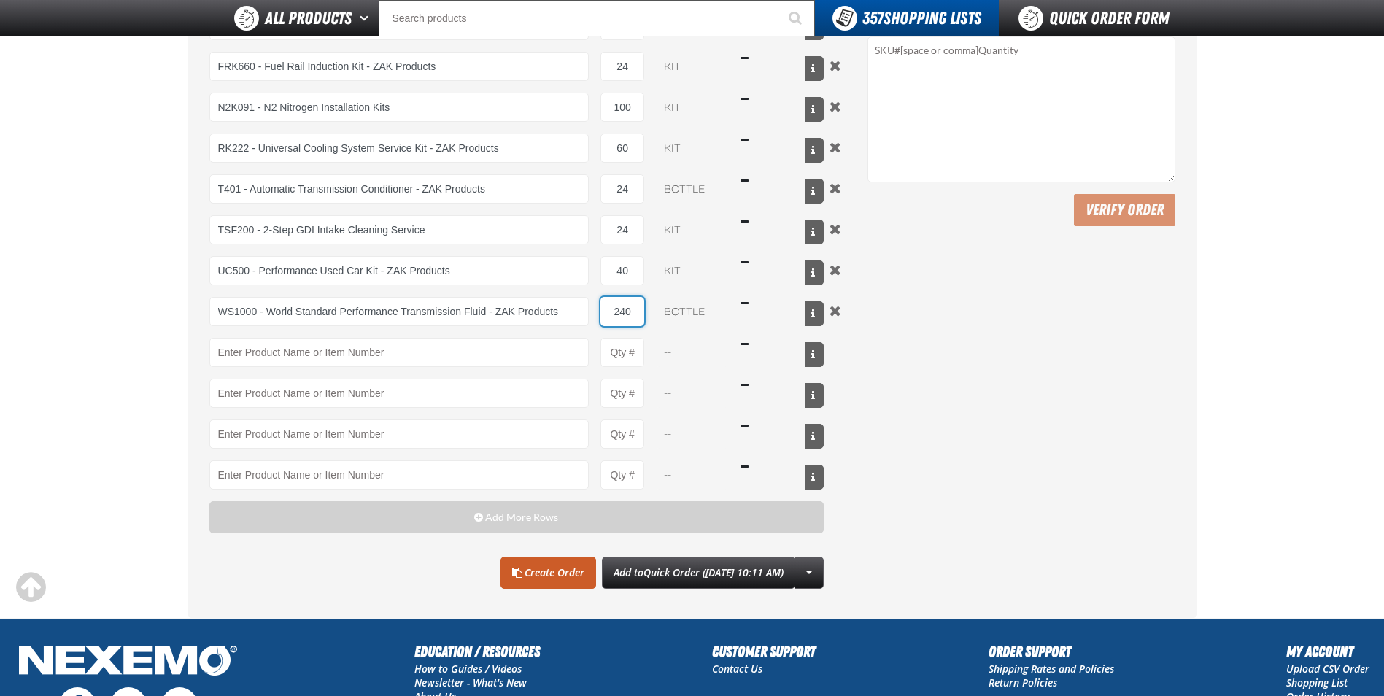
type input "240"
click at [529, 581] on link "Create Order" at bounding box center [548, 573] width 96 height 32
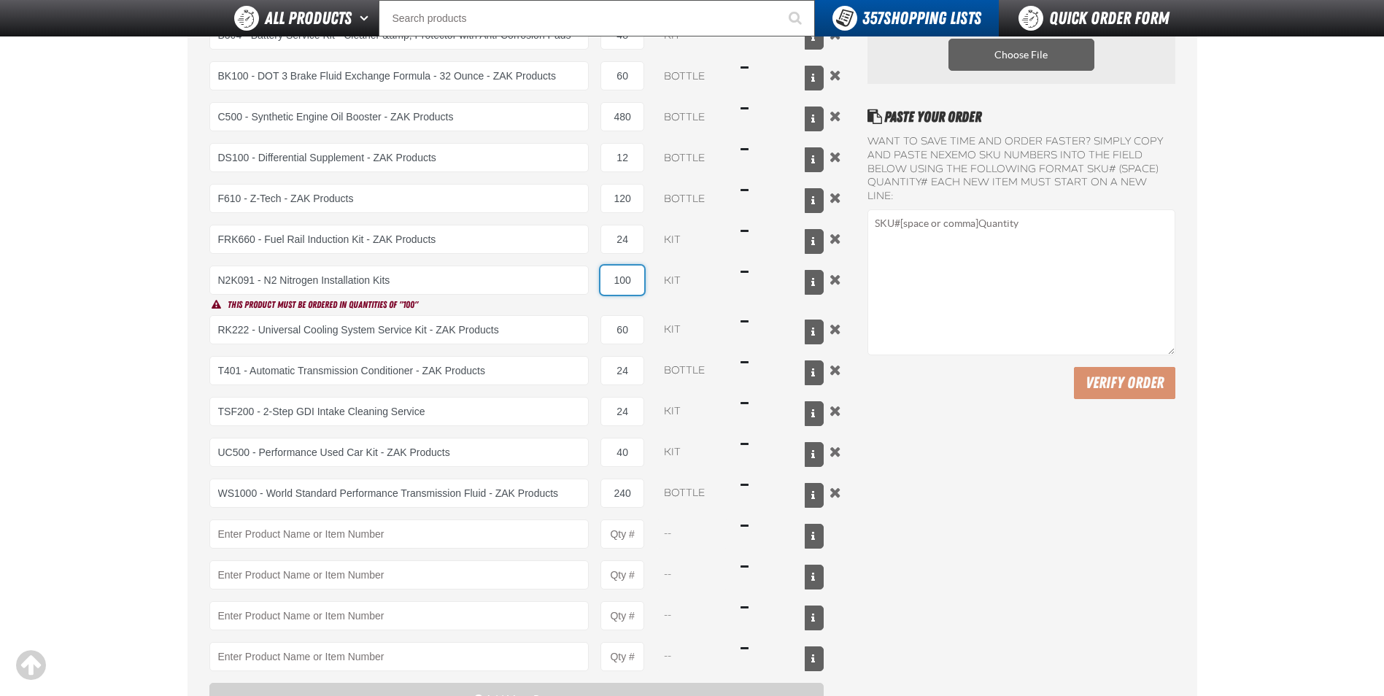
scroll to position [173, 0]
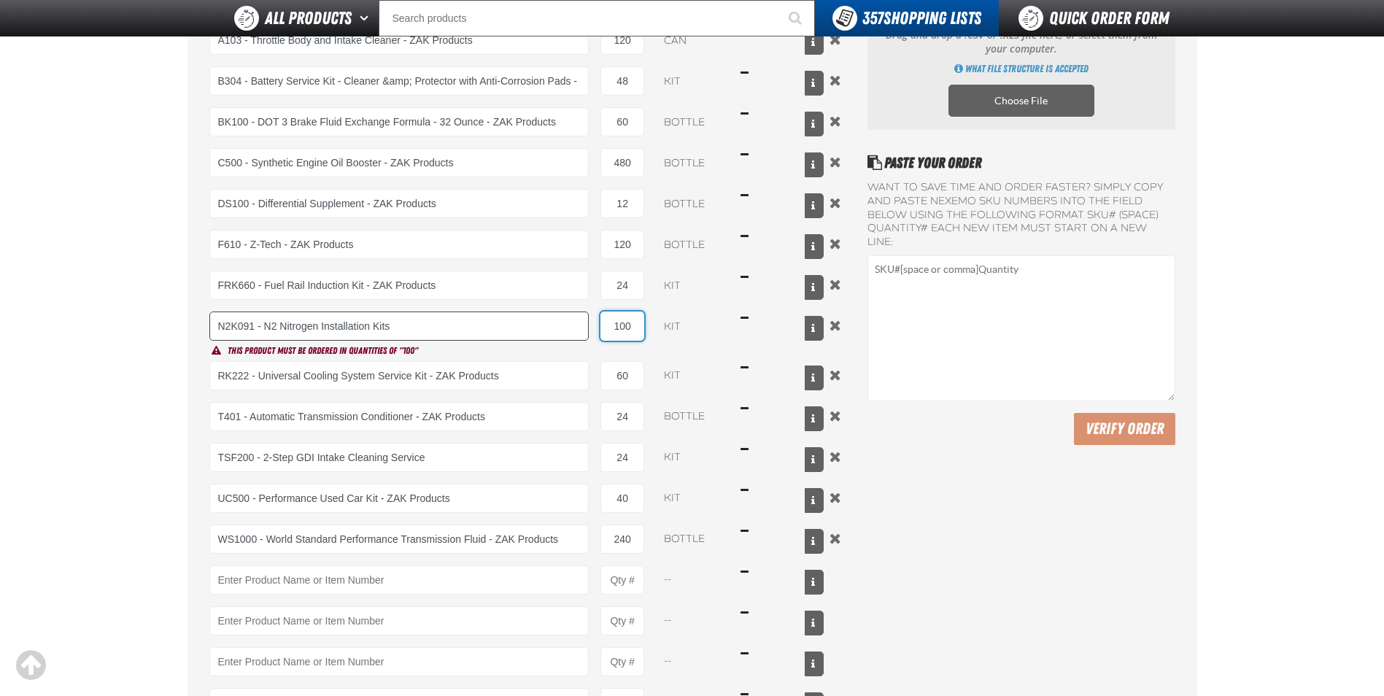
drag, startPoint x: 599, startPoint y: 328, endPoint x: 585, endPoint y: 327, distance: 13.9
click at [585, 327] on div "N2K091 - N2 Nitrogen Installation Kits 100 kit $82.50" at bounding box center [516, 325] width 615 height 29
type input "100"
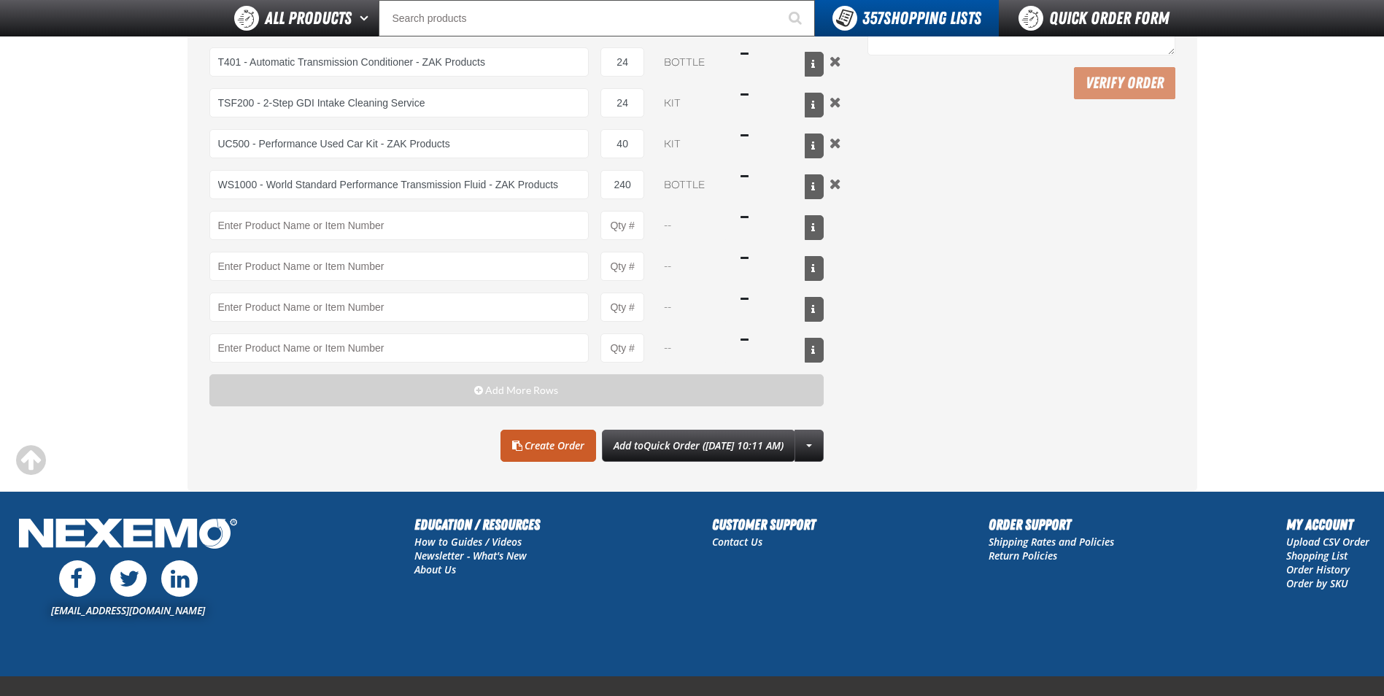
scroll to position [520, 0]
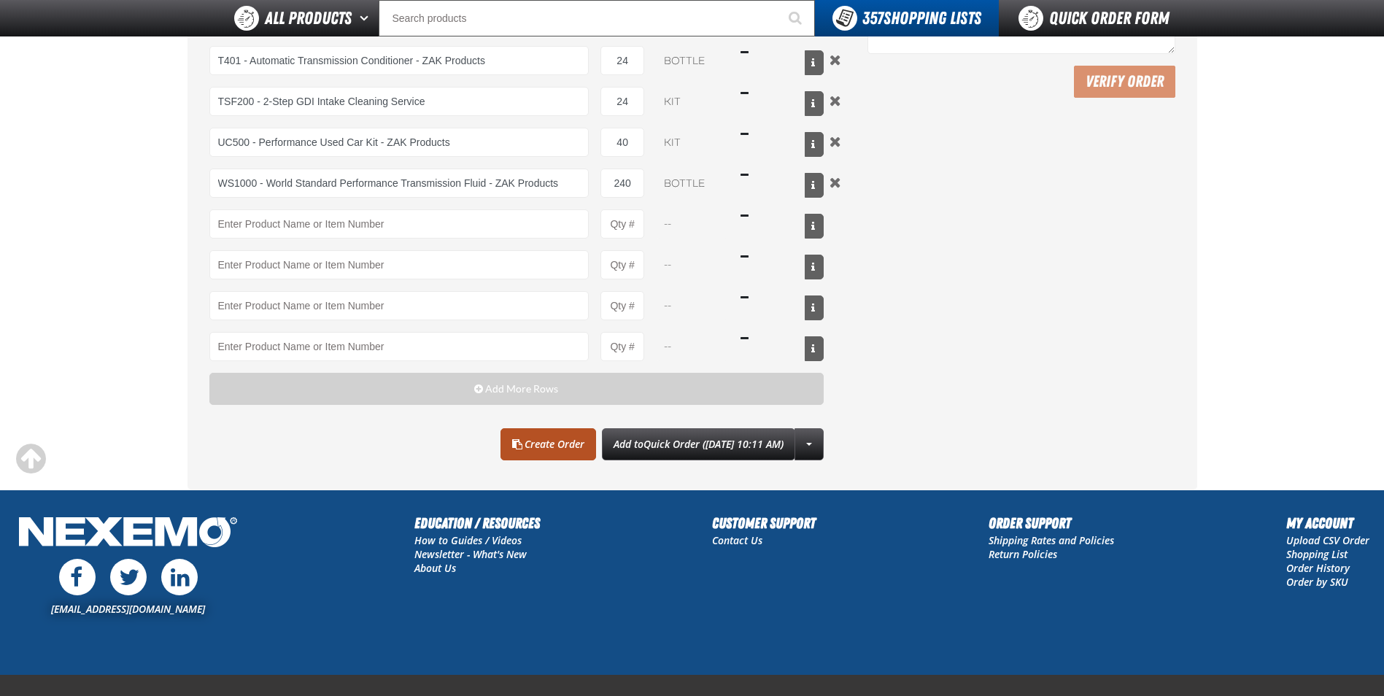
click at [526, 443] on link "Create Order" at bounding box center [548, 444] width 96 height 32
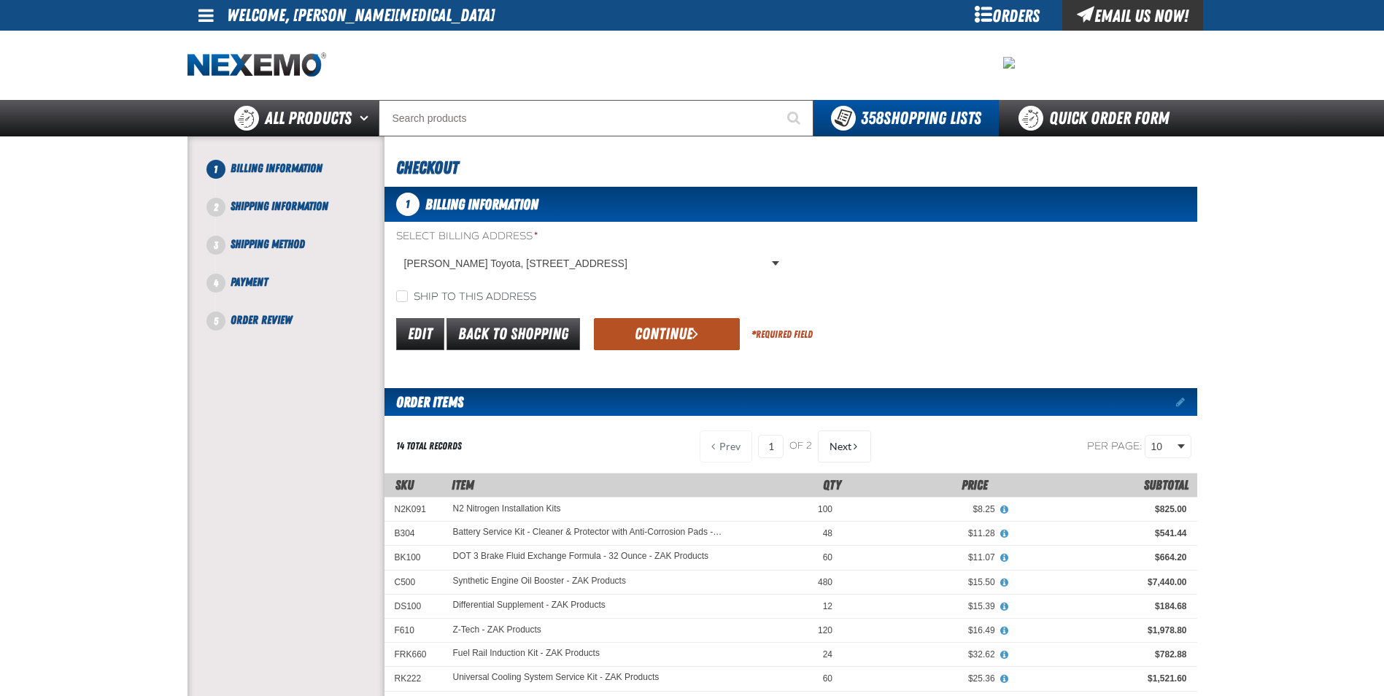
click at [657, 328] on button "Continue" at bounding box center [667, 334] width 146 height 32
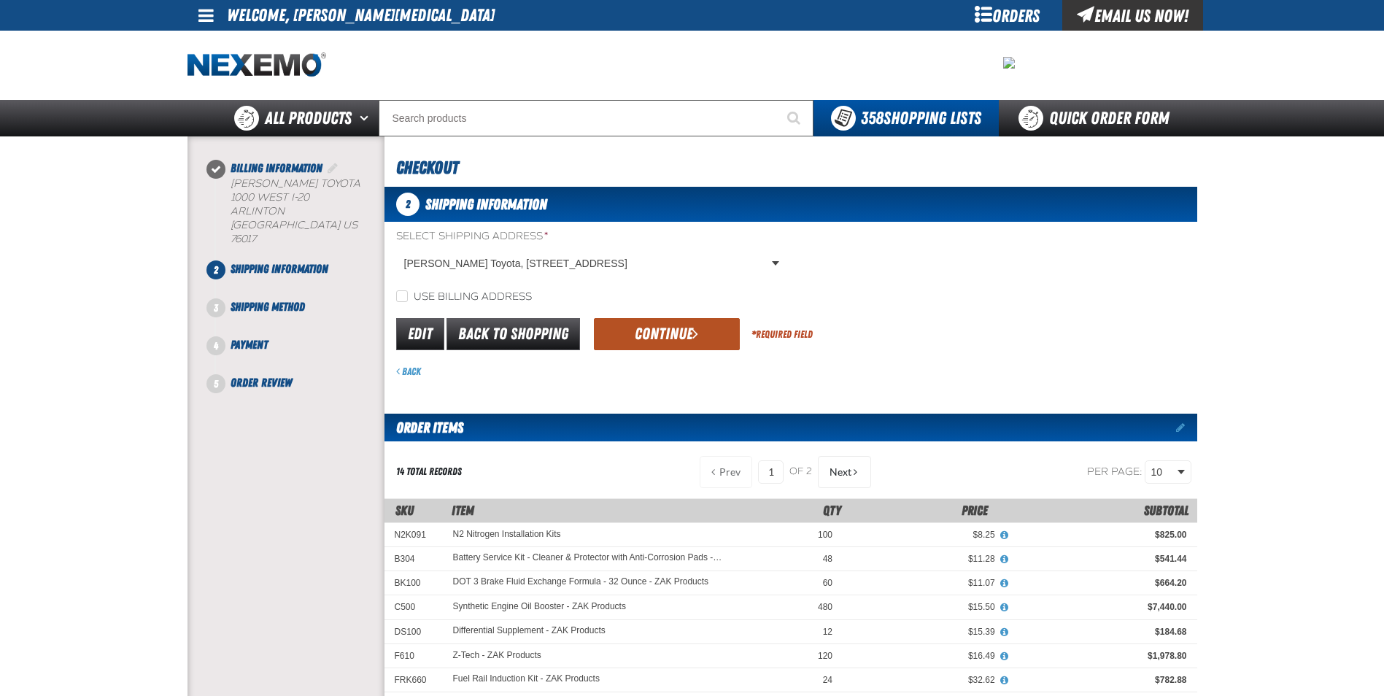
click at [656, 328] on button "Continue" at bounding box center [667, 334] width 146 height 32
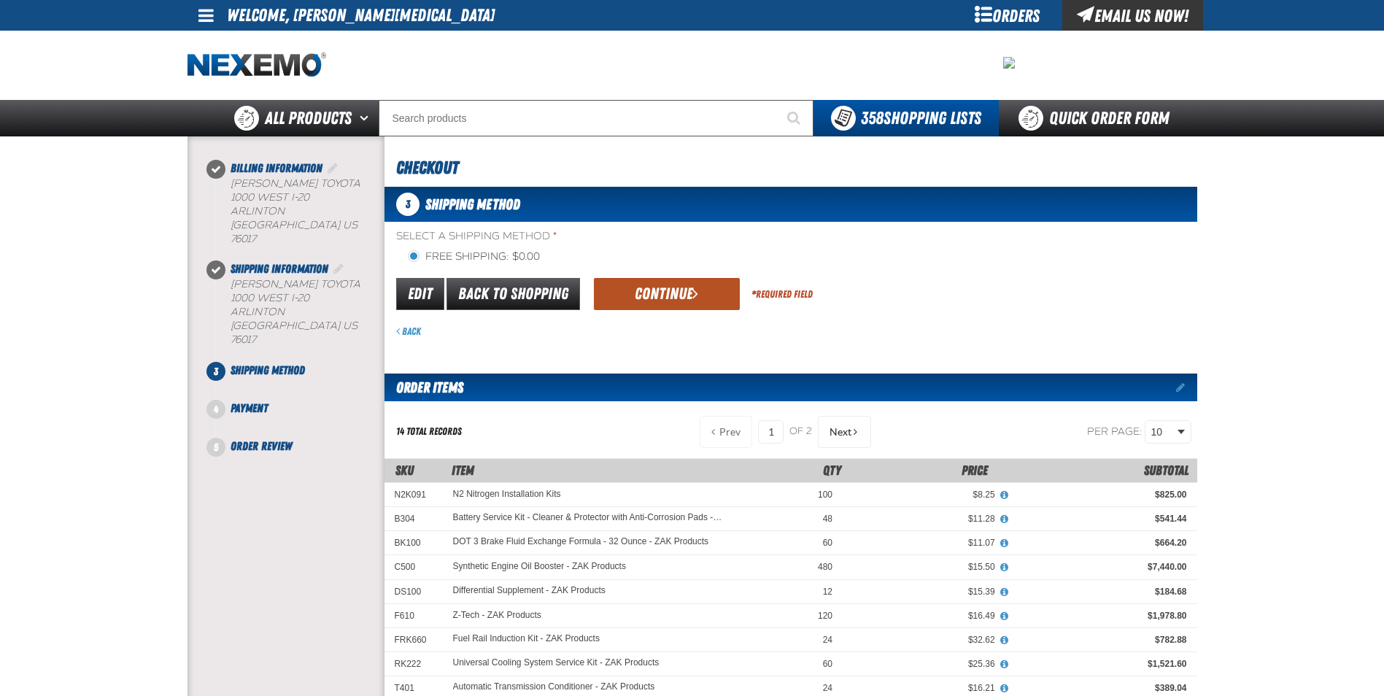
click at [653, 295] on button "Continue" at bounding box center [667, 294] width 146 height 32
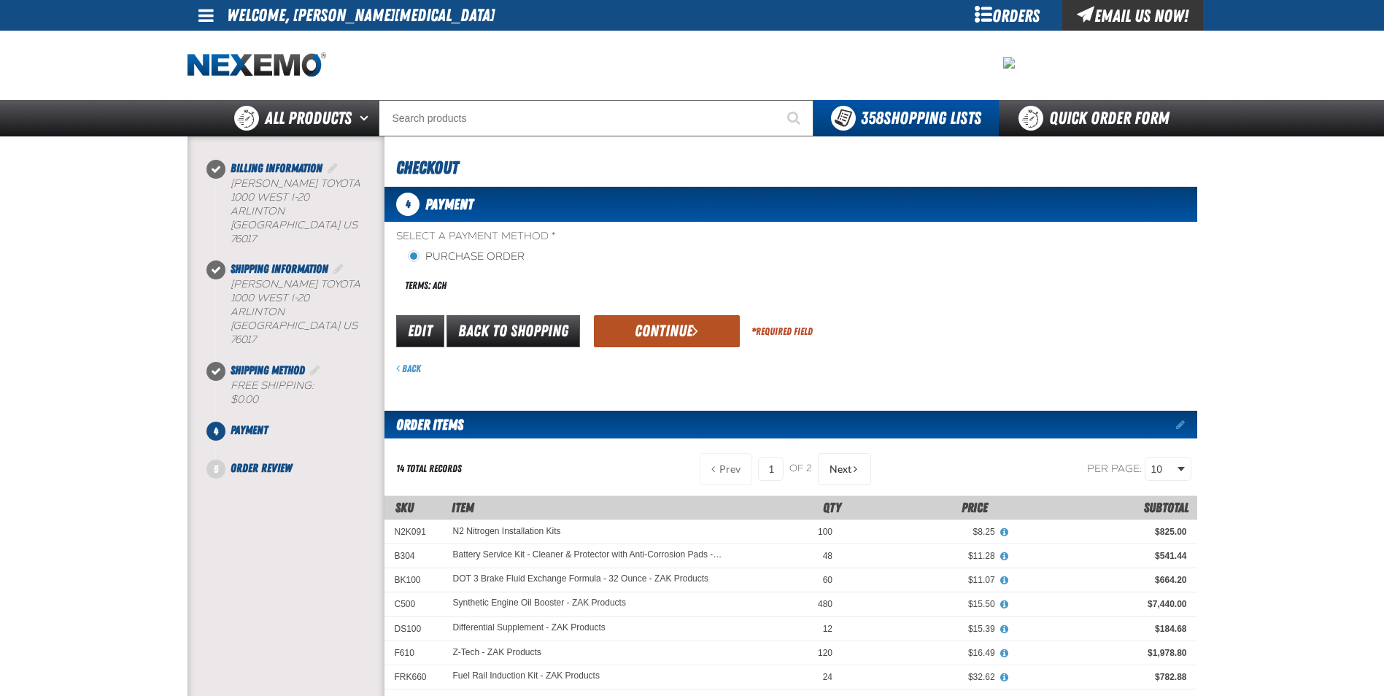
click at [653, 330] on button "Continue" at bounding box center [667, 331] width 146 height 32
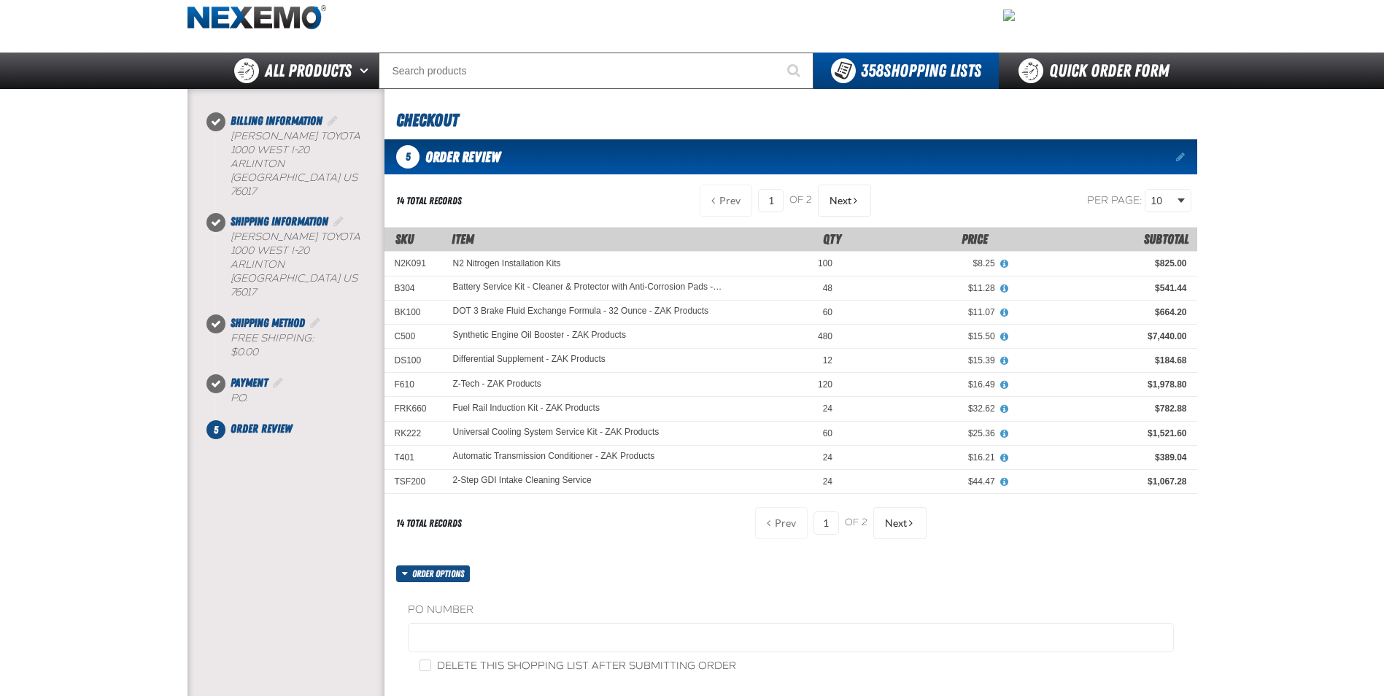
scroll to position [73, 0]
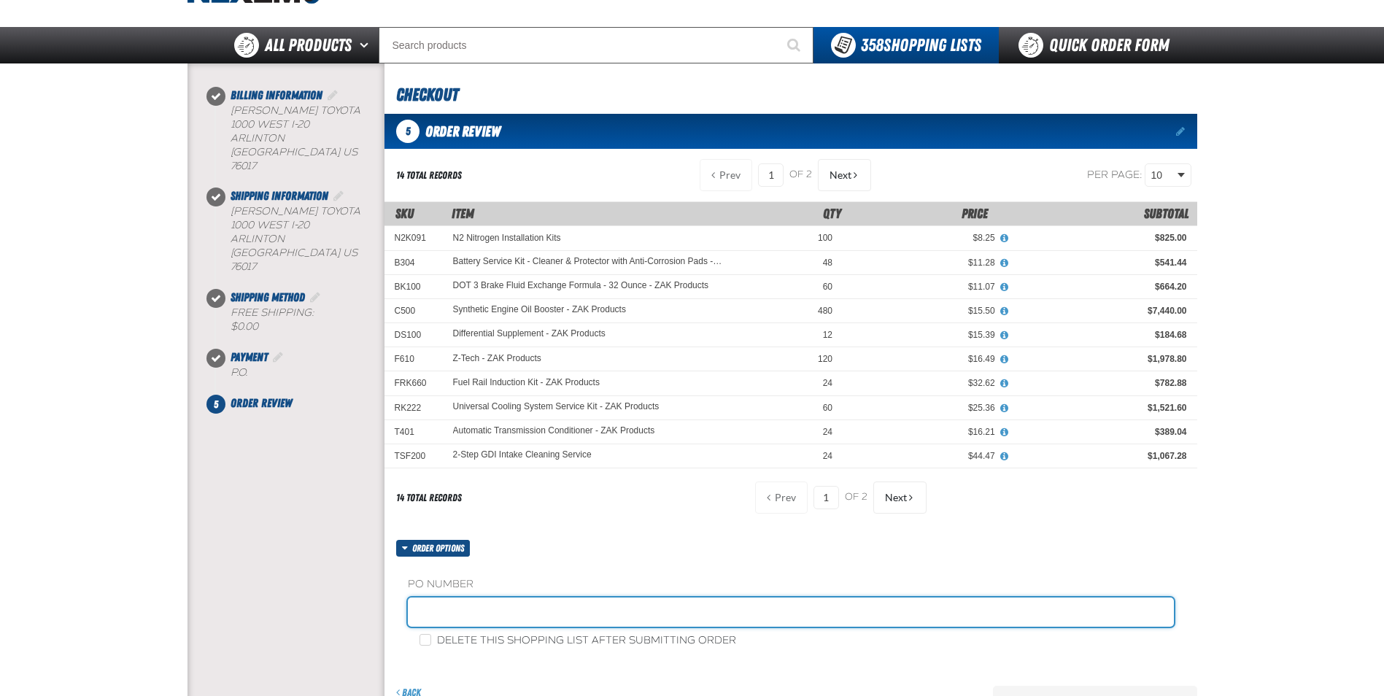
click at [465, 605] on input "text" at bounding box center [791, 611] width 766 height 29
type input "STOCK"
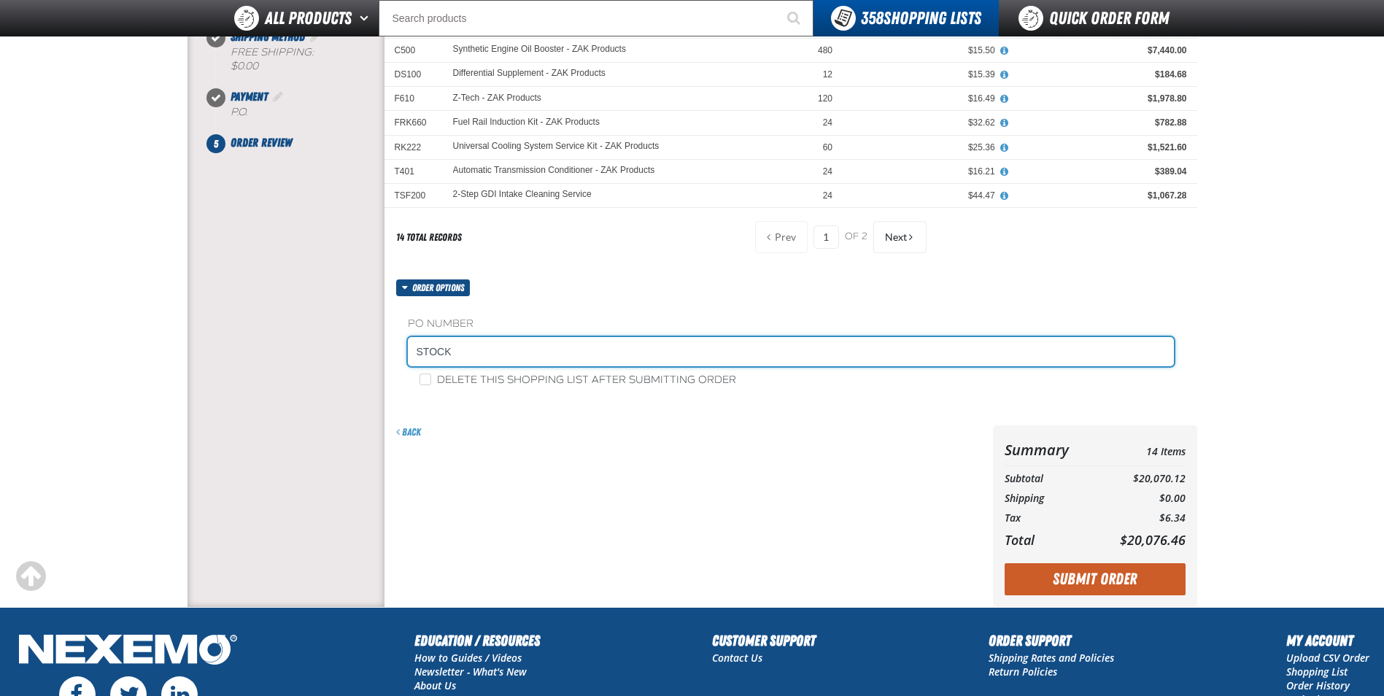
scroll to position [365, 0]
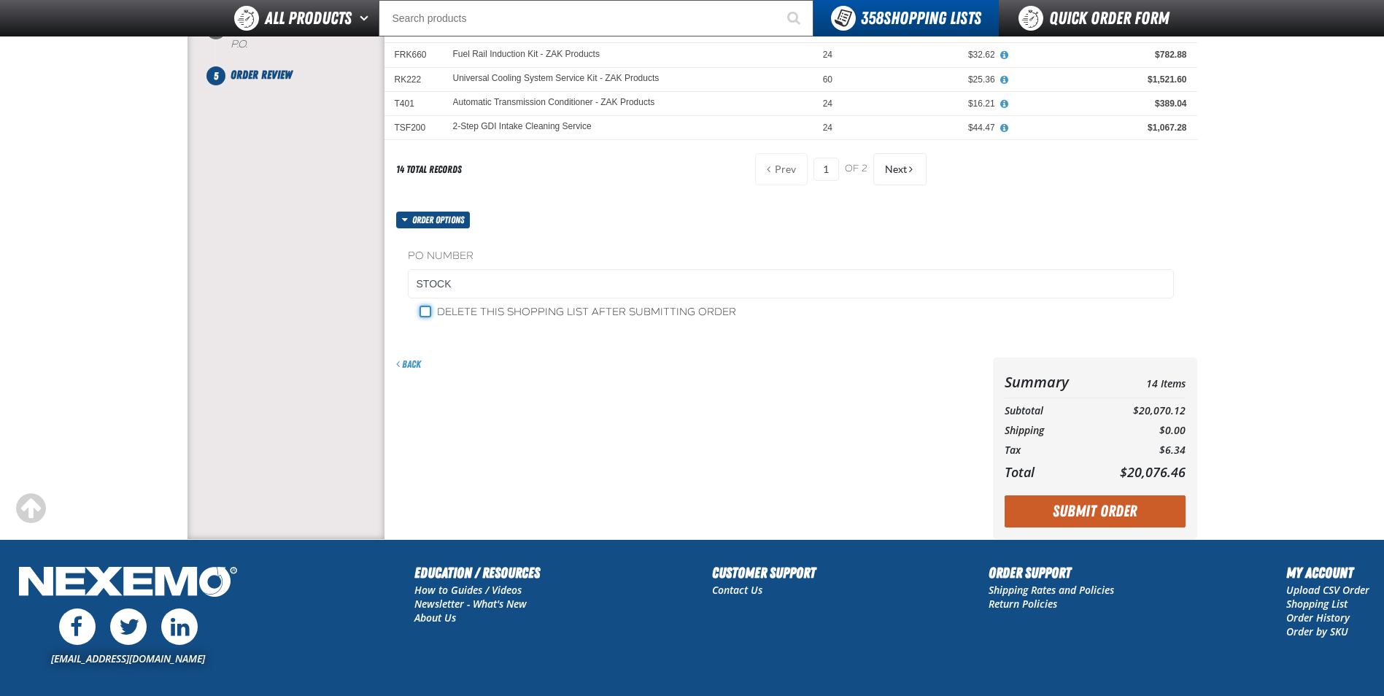
click at [426, 310] on input "Delete this shopping list after submitting order" at bounding box center [425, 312] width 12 height 12
checkbox input "true"
click at [1078, 514] on button "Submit Order" at bounding box center [1095, 511] width 181 height 32
